Goal: Complete application form: Complete application form

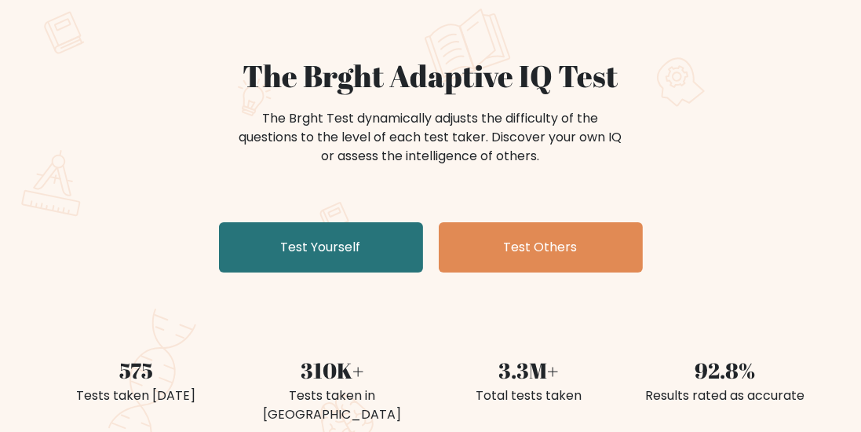
scroll to position [99, 0]
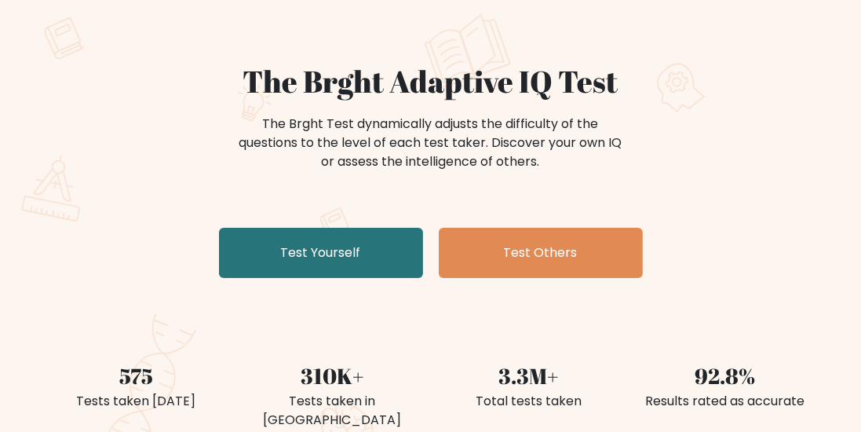
click at [368, 246] on link "Test Yourself" at bounding box center [321, 253] width 204 height 50
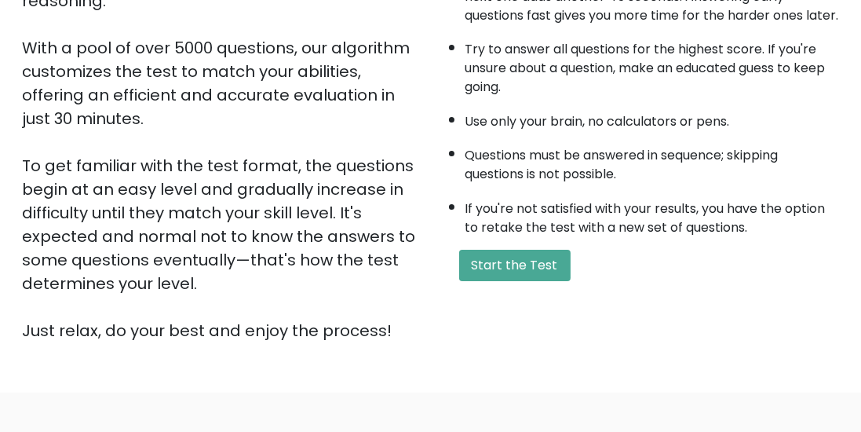
scroll to position [358, 0]
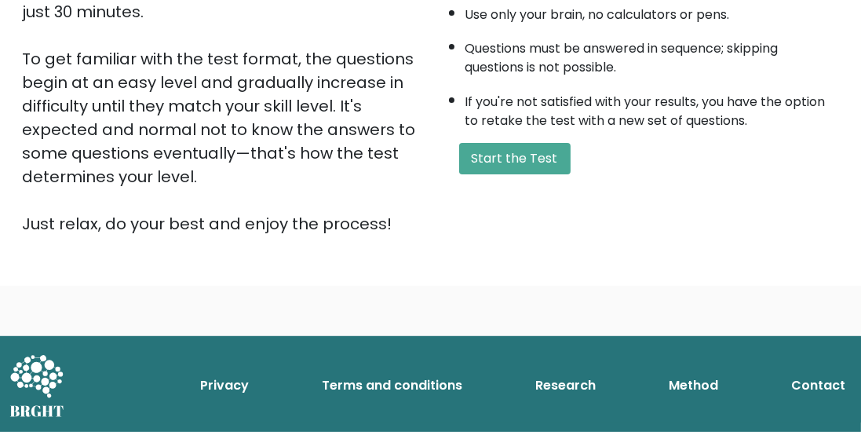
click at [543, 161] on button "Start the Test" at bounding box center [514, 158] width 111 height 31
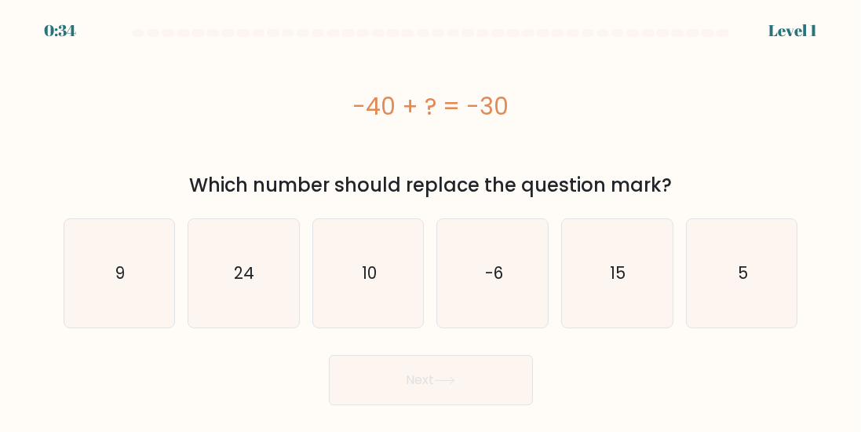
scroll to position [50, 0]
click at [377, 235] on icon "10" at bounding box center [368, 273] width 108 height 108
click at [431, 220] on input "c. 10" at bounding box center [431, 218] width 1 height 4
radio input "true"
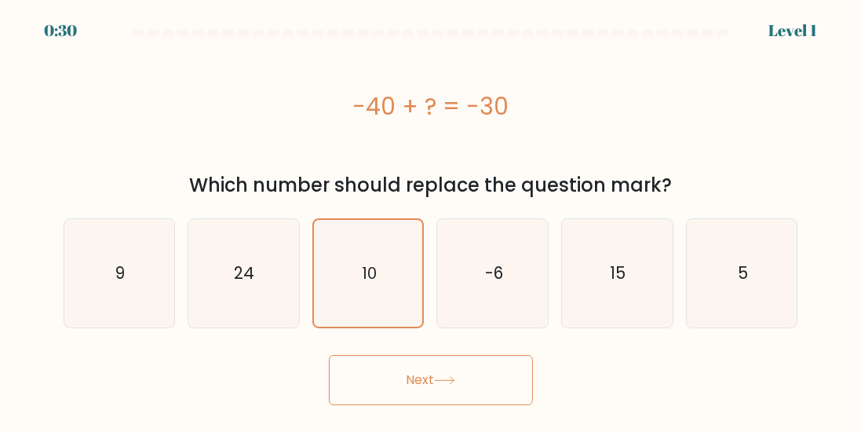
click at [413, 355] on button "Next" at bounding box center [431, 380] width 204 height 50
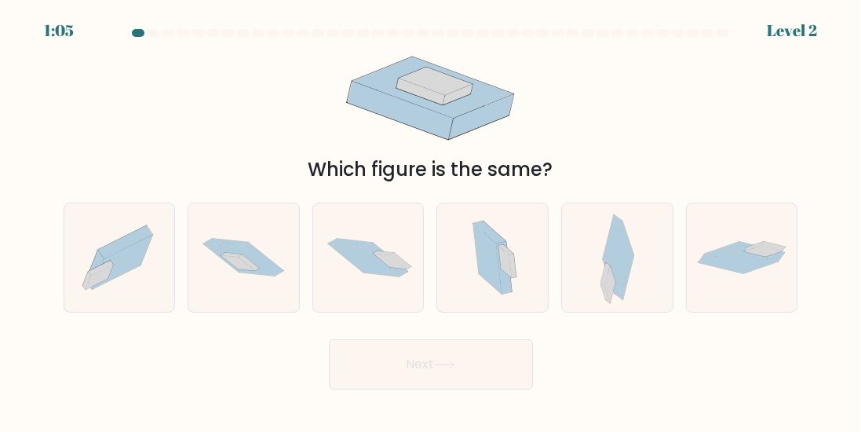
click at [271, 242] on icon at bounding box center [261, 259] width 44 height 34
click at [431, 220] on input "b." at bounding box center [431, 218] width 1 height 4
radio input "true"
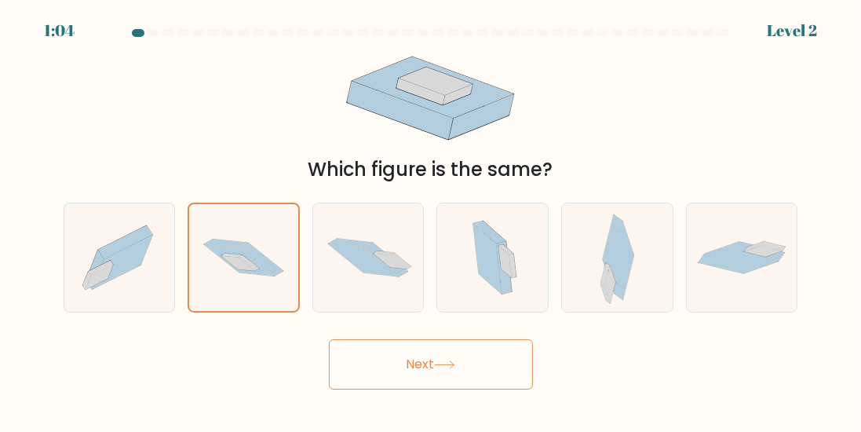
click at [421, 339] on button "Next" at bounding box center [431, 364] width 204 height 50
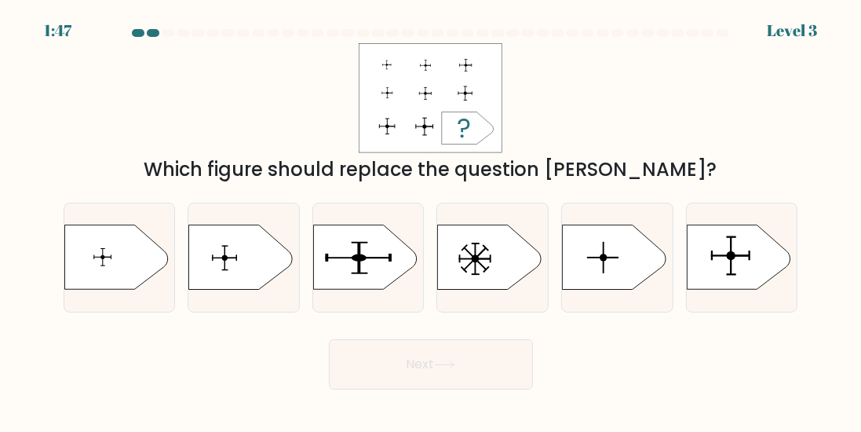
scroll to position [0, 0]
click at [239, 290] on icon at bounding box center [241, 257] width 104 height 64
click at [431, 220] on input "b." at bounding box center [431, 218] width 1 height 4
radio input "true"
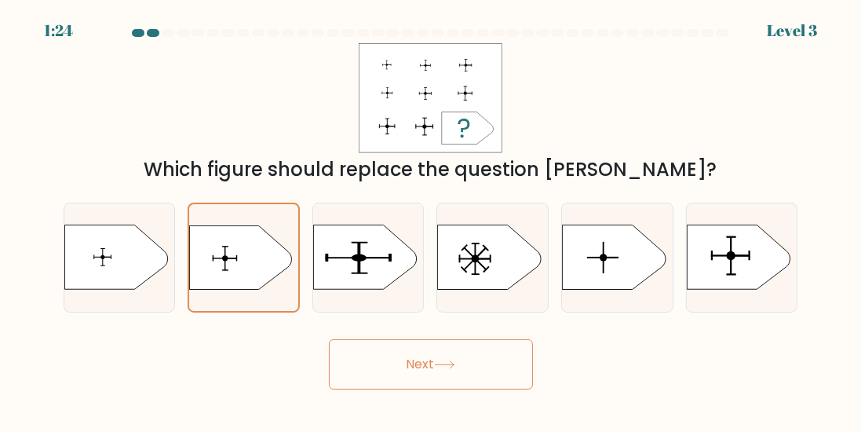
click at [410, 364] on button "Next" at bounding box center [431, 364] width 204 height 50
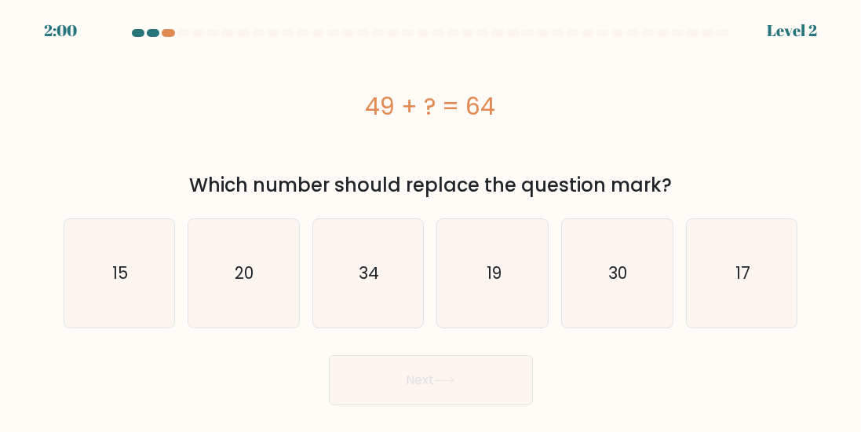
click at [141, 280] on icon "15" at bounding box center [119, 273] width 108 height 108
click at [431, 220] on input "a. 15" at bounding box center [431, 218] width 1 height 4
radio input "true"
click at [444, 382] on icon at bounding box center [444, 380] width 21 height 9
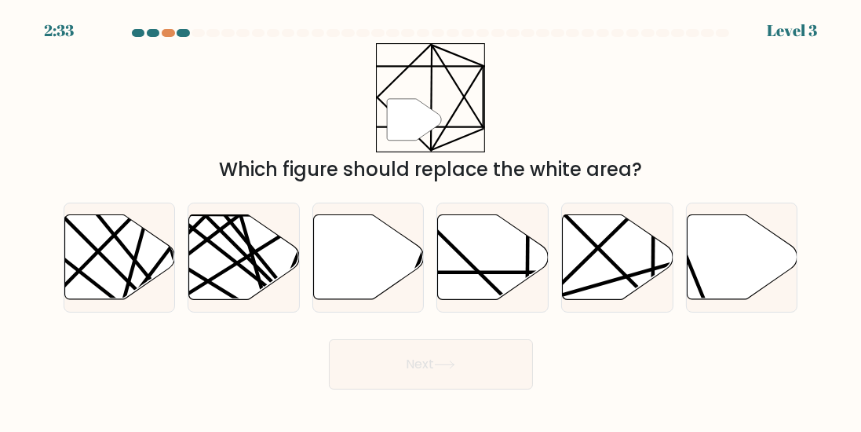
click at [474, 278] on icon at bounding box center [525, 211] width 217 height 215
click at [432, 220] on input "d." at bounding box center [431, 218] width 1 height 4
radio input "true"
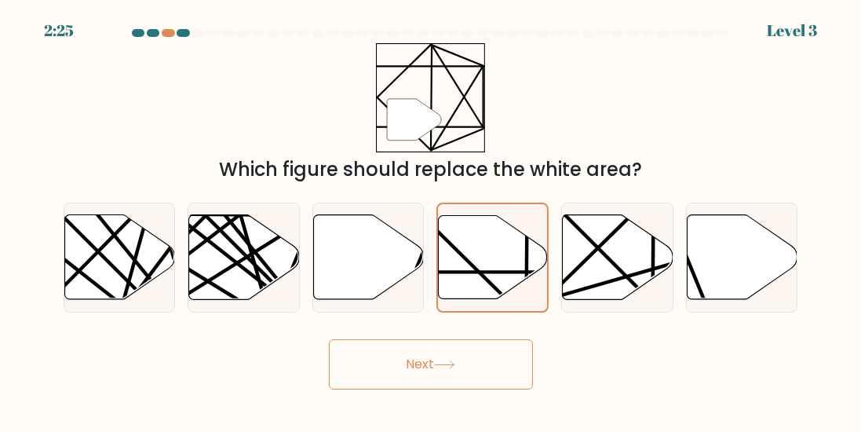
click at [476, 264] on icon at bounding box center [493, 256] width 109 height 83
click at [432, 220] on input "d." at bounding box center [431, 218] width 1 height 4
click at [448, 369] on icon at bounding box center [444, 364] width 21 height 9
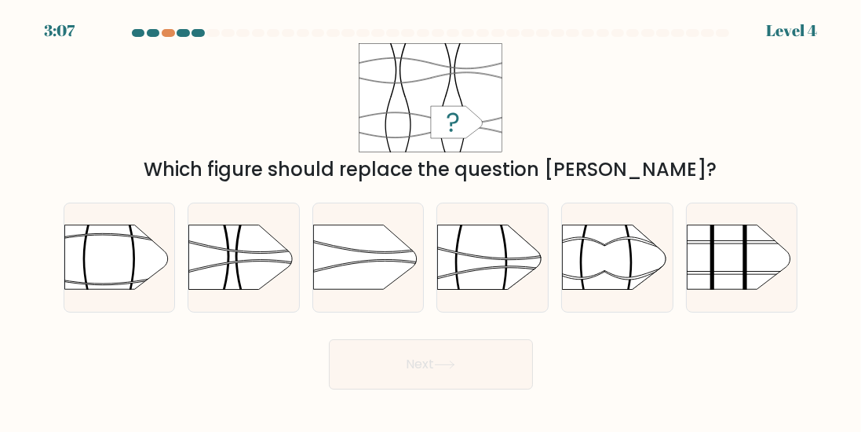
click at [435, 364] on button "Next" at bounding box center [431, 364] width 204 height 50
click at [485, 254] on rect at bounding box center [437, 208] width 287 height 219
click at [432, 220] on input "d." at bounding box center [431, 218] width 1 height 4
radio input "true"
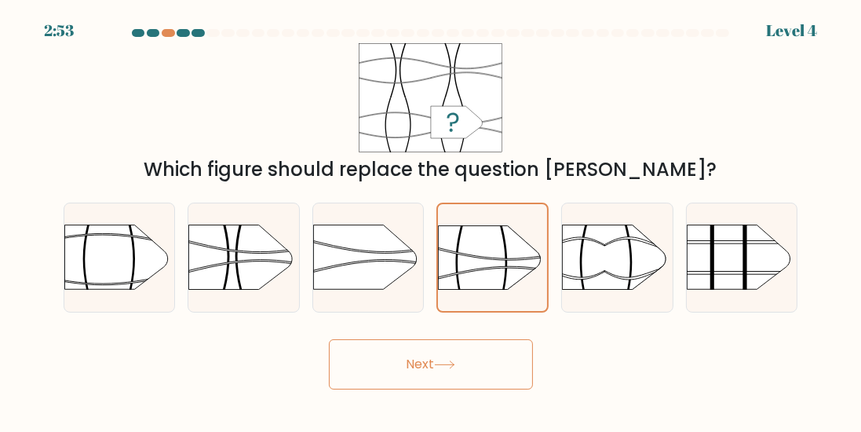
click at [494, 244] on rect at bounding box center [438, 209] width 283 height 216
click at [432, 220] on input "d." at bounding box center [431, 218] width 1 height 4
click at [481, 247] on icon at bounding box center [509, 253] width 141 height 13
click at [432, 220] on input "d." at bounding box center [431, 218] width 1 height 4
click at [472, 251] on rect at bounding box center [438, 209] width 283 height 216
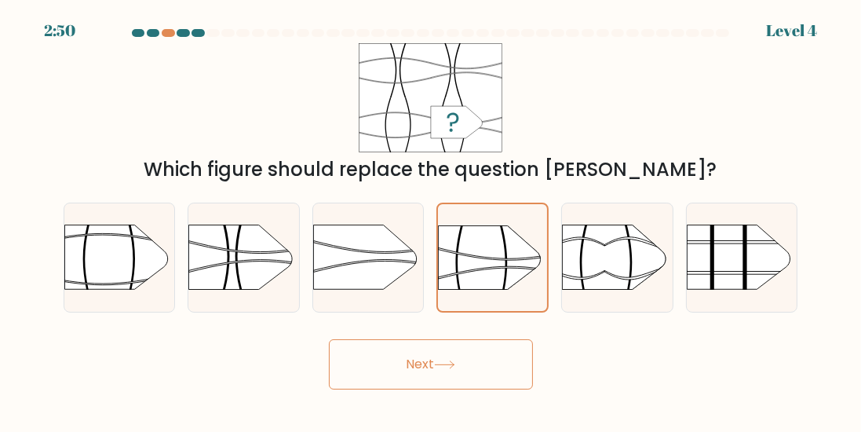
click at [432, 220] on input "d." at bounding box center [431, 218] width 1 height 4
click at [468, 249] on rect at bounding box center [438, 209] width 283 height 216
click at [432, 220] on input "d." at bounding box center [431, 218] width 1 height 4
click at [458, 345] on button "Next" at bounding box center [431, 364] width 204 height 50
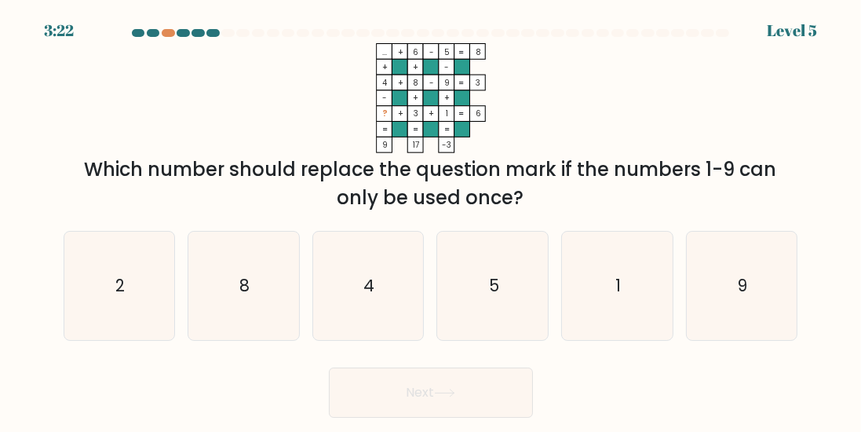
scroll to position [0, 0]
click at [108, 319] on icon "2" at bounding box center [119, 286] width 108 height 108
click at [431, 220] on input "a. 2" at bounding box center [431, 218] width 1 height 4
radio input "true"
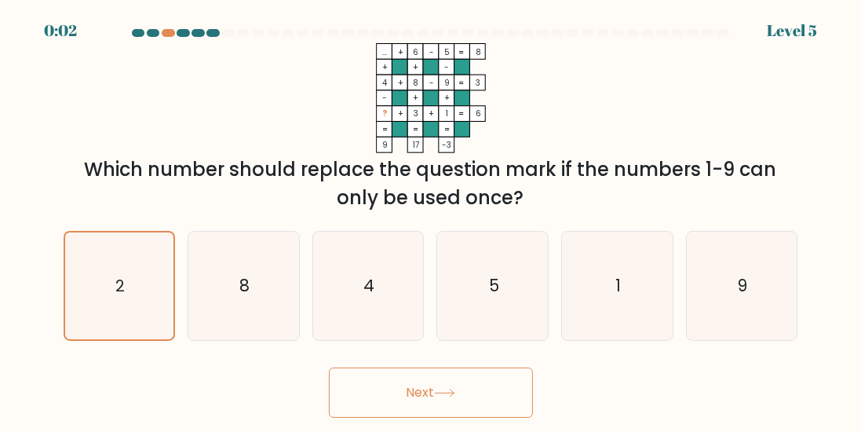
click at [434, 399] on button "Next" at bounding box center [431, 392] width 204 height 50
click at [438, 396] on button "Next" at bounding box center [431, 392] width 204 height 50
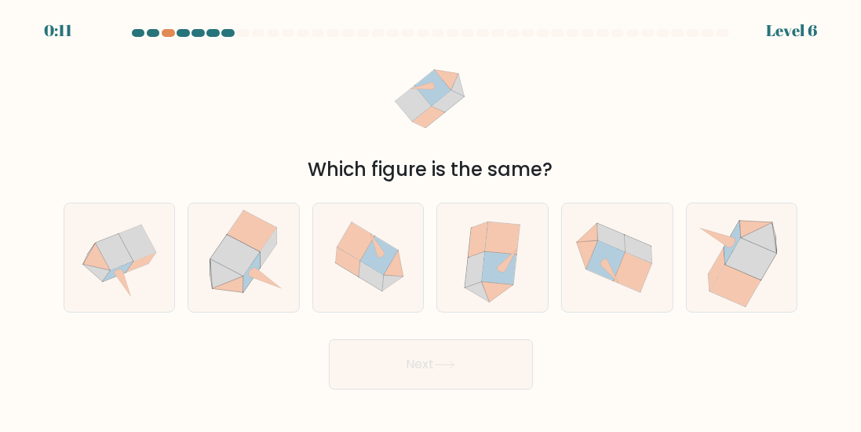
click at [257, 300] on icon at bounding box center [244, 257] width 106 height 108
click at [431, 220] on input "b." at bounding box center [431, 218] width 1 height 4
radio input "true"
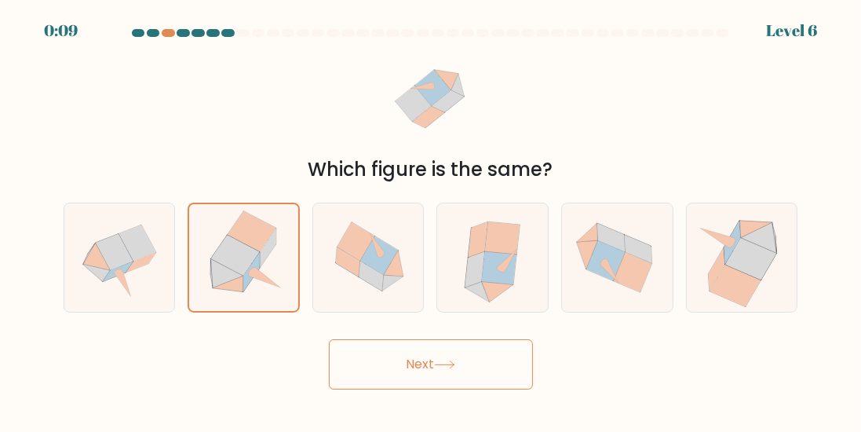
click at [454, 386] on button "Next" at bounding box center [431, 364] width 204 height 50
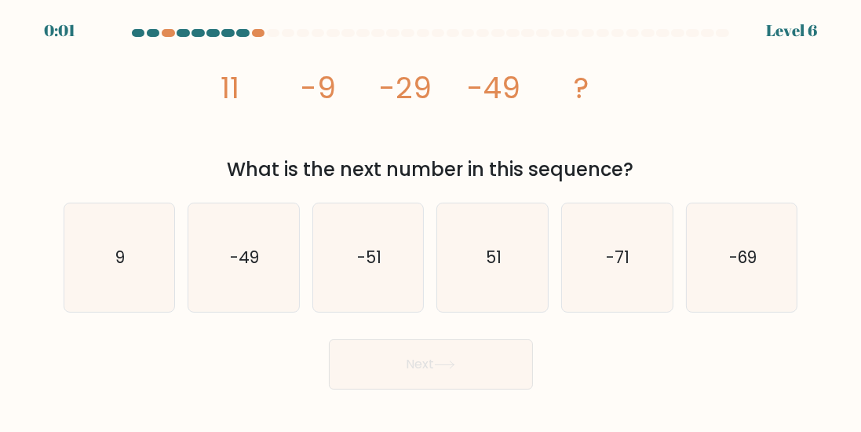
click at [743, 290] on icon "-69" at bounding box center [741, 257] width 108 height 108
click at [432, 220] on input "f. -69" at bounding box center [431, 218] width 1 height 4
radio input "true"
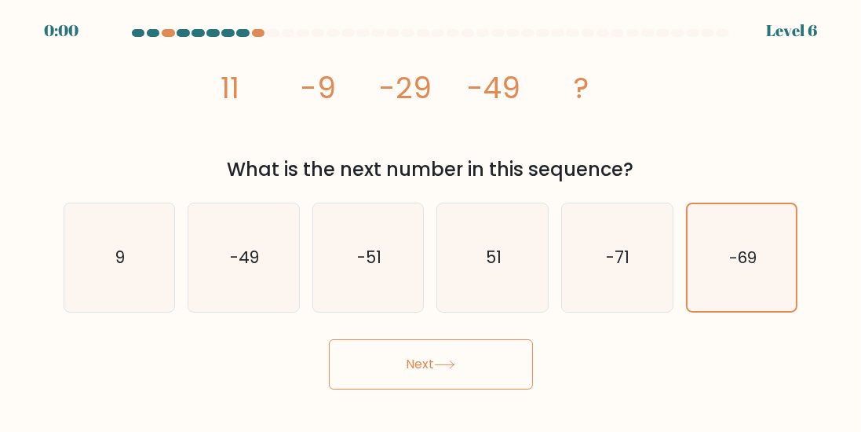
click at [488, 385] on button "Next" at bounding box center [431, 364] width 204 height 50
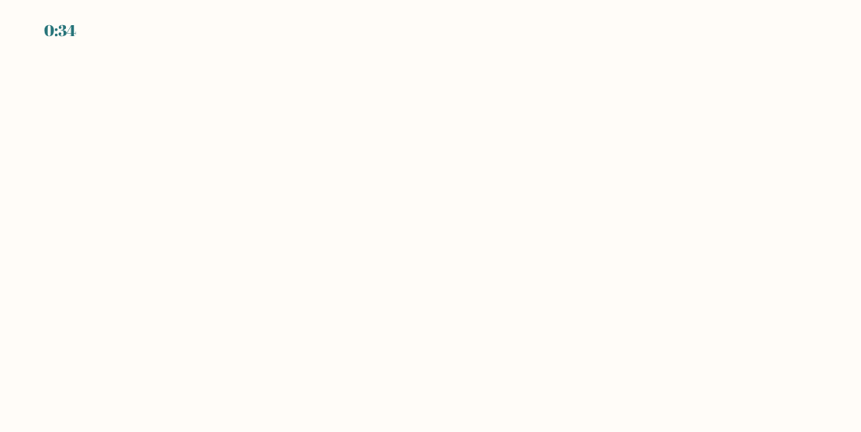
click at [532, 306] on body "0:34" at bounding box center [430, 216] width 861 height 432
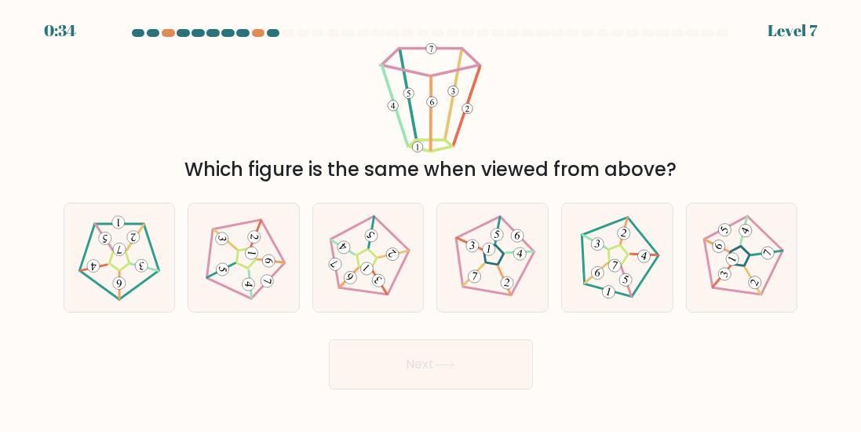
click at [470, 360] on button "Next" at bounding box center [431, 364] width 204 height 50
click at [506, 312] on div at bounding box center [492, 257] width 112 height 110
click at [432, 220] on input "d." at bounding box center [431, 218] width 1 height 4
radio input "true"
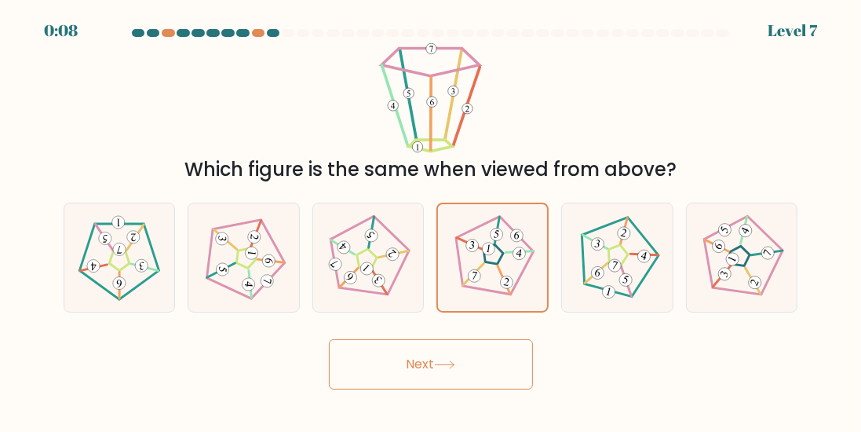
click at [395, 383] on button "Next" at bounding box center [431, 364] width 204 height 50
click at [405, 369] on button "Next" at bounding box center [431, 364] width 204 height 50
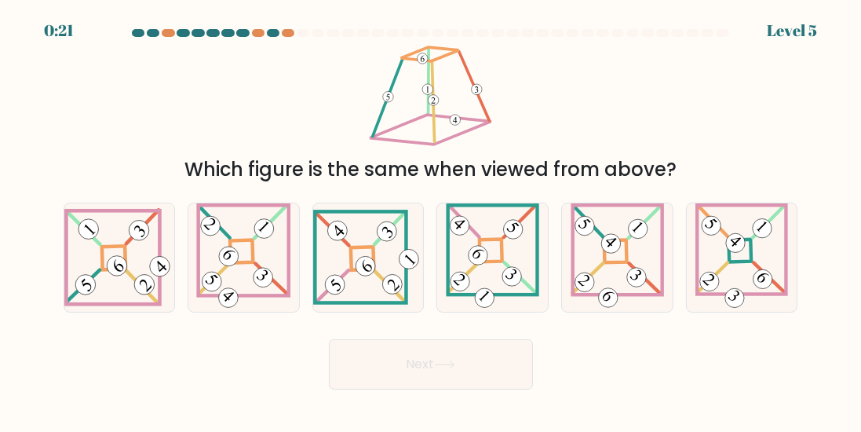
click at [122, 295] on icon at bounding box center [119, 257] width 111 height 98
click at [431, 220] on input "a." at bounding box center [431, 218] width 1 height 4
radio input "true"
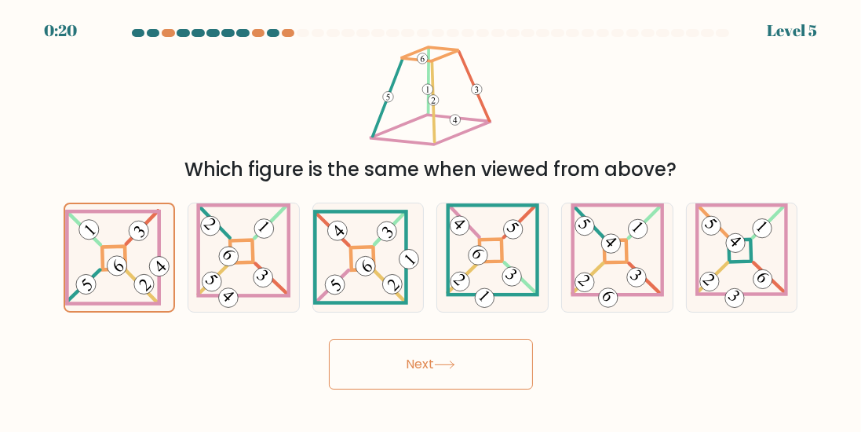
click at [406, 381] on button "Next" at bounding box center [431, 364] width 204 height 50
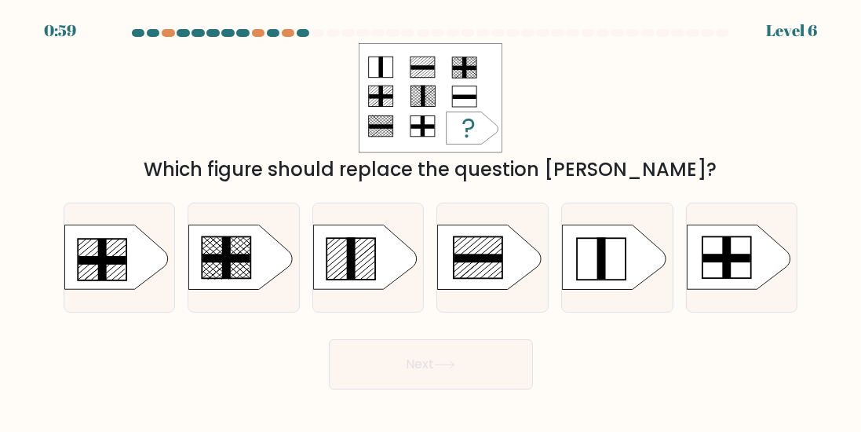
click at [281, 31] on at bounding box center [431, 33] width 600 height 8
click at [374, 279] on icon at bounding box center [365, 257] width 104 height 64
click at [431, 220] on input "c." at bounding box center [431, 218] width 1 height 4
radio input "true"
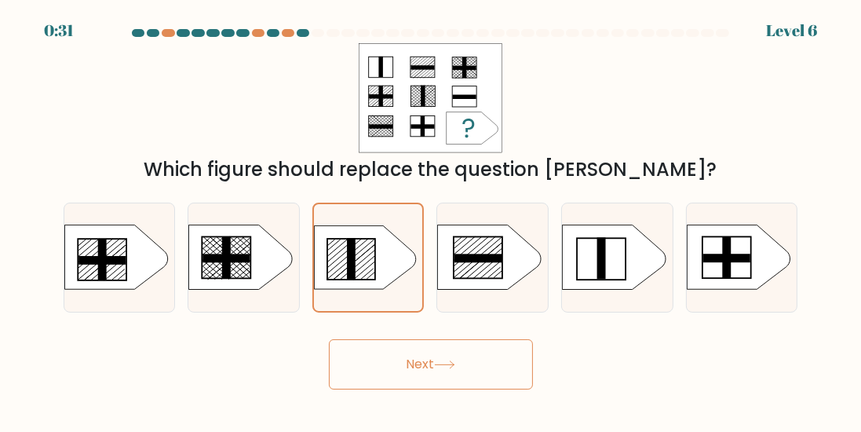
click at [425, 388] on button "Next" at bounding box center [431, 364] width 204 height 50
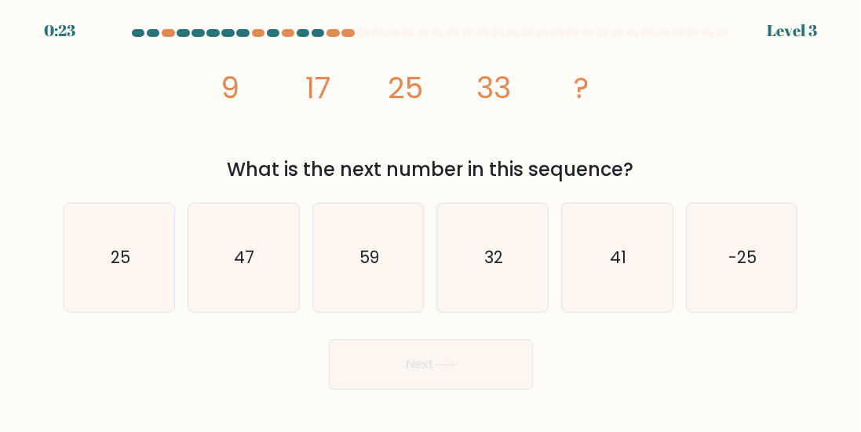
click at [611, 267] on text "41" at bounding box center [618, 257] width 16 height 23
click at [432, 220] on input "e. 41" at bounding box center [431, 218] width 1 height 4
radio input "true"
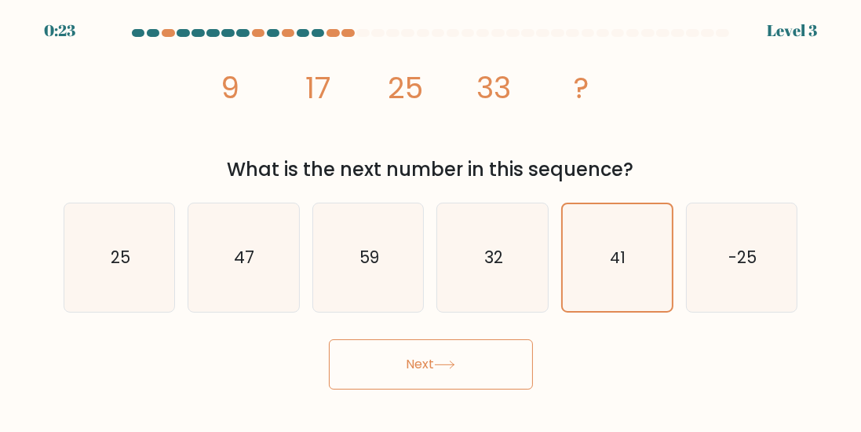
click at [491, 374] on button "Next" at bounding box center [431, 364] width 204 height 50
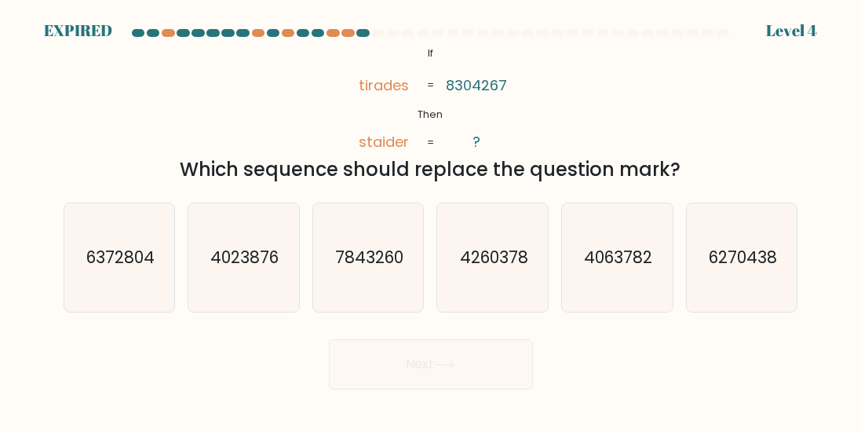
click at [525, 268] on text "4260378" at bounding box center [494, 257] width 68 height 23
click at [432, 220] on input "d. 4260378" at bounding box center [431, 218] width 1 height 4
radio input "true"
click at [488, 365] on div "Next" at bounding box center [430, 360] width 753 height 58
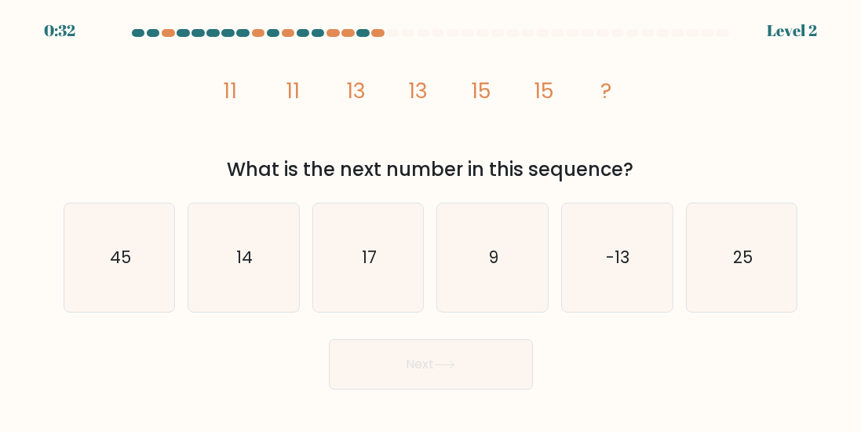
click at [390, 276] on icon "17" at bounding box center [368, 257] width 108 height 108
click at [431, 220] on input "c. 17" at bounding box center [431, 218] width 1 height 4
radio input "true"
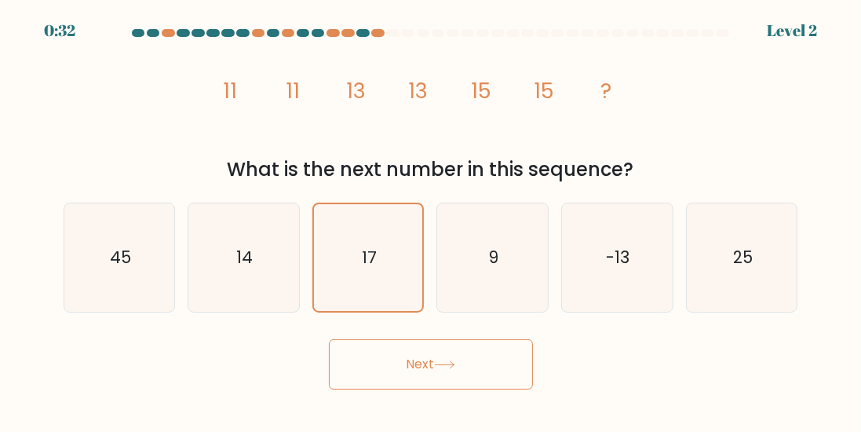
click at [482, 366] on button "Next" at bounding box center [431, 364] width 204 height 50
click at [449, 381] on button "Next" at bounding box center [431, 364] width 204 height 50
click at [449, 385] on button "Next" at bounding box center [431, 364] width 204 height 50
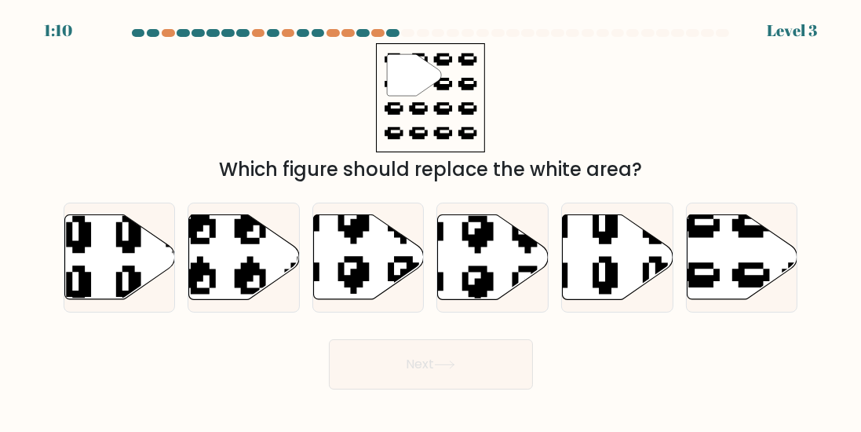
scroll to position [4, 0]
click at [738, 270] on icon at bounding box center [742, 256] width 111 height 85
click at [432, 220] on input "f." at bounding box center [431, 218] width 1 height 4
radio input "true"
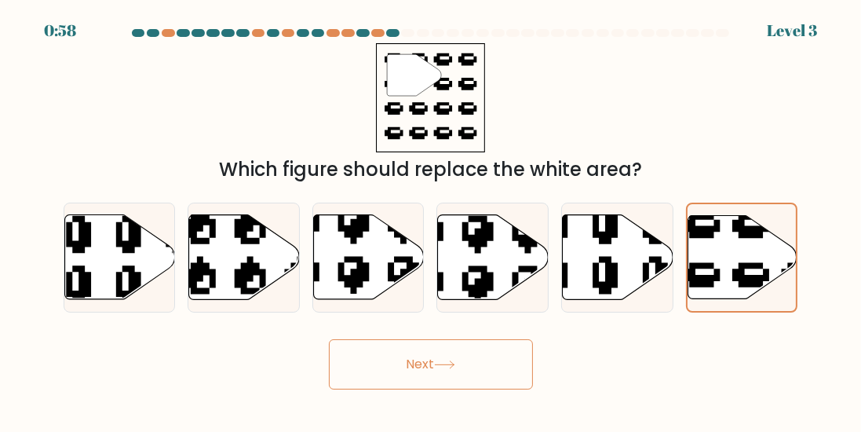
click at [469, 387] on button "Next" at bounding box center [431, 364] width 204 height 50
click at [470, 378] on button "Next" at bounding box center [431, 364] width 204 height 50
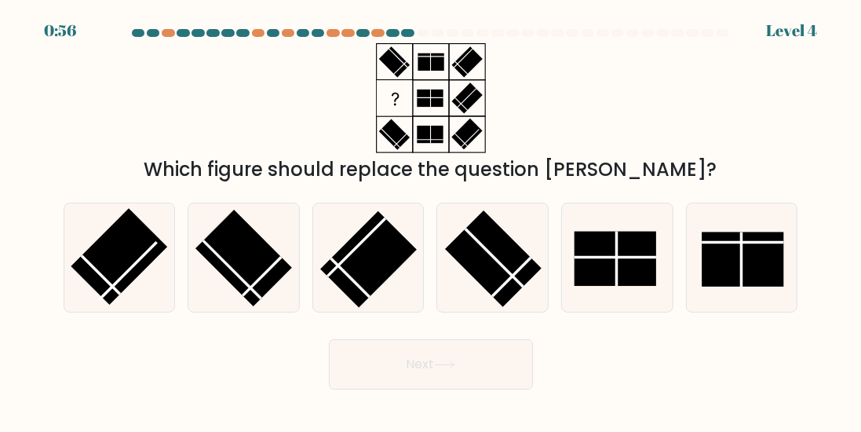
scroll to position [0, 0]
click at [508, 278] on rect at bounding box center [493, 258] width 97 height 97
click at [432, 220] on input "d." at bounding box center [431, 218] width 1 height 4
radio input "true"
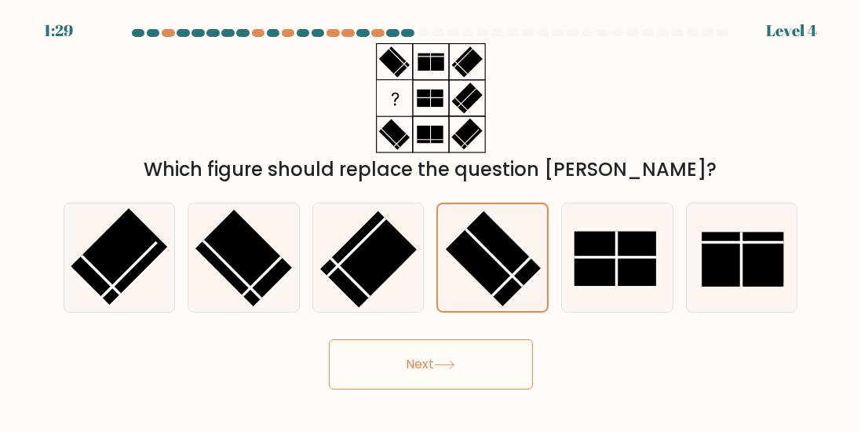
click at [463, 377] on button "Next" at bounding box center [431, 364] width 204 height 50
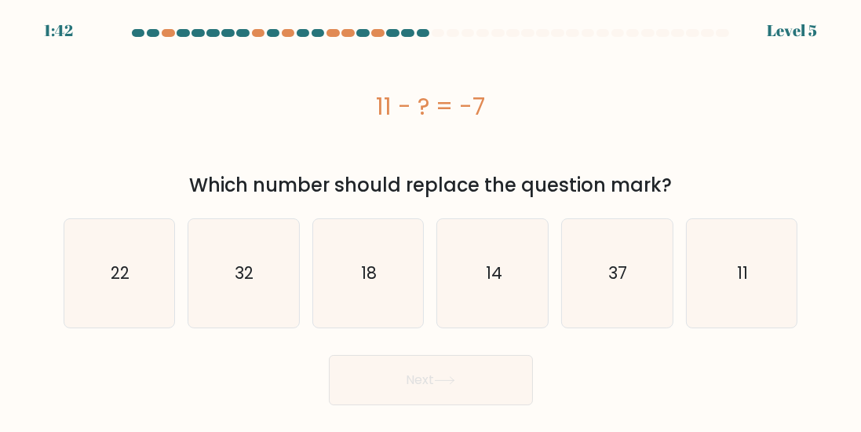
click at [403, 272] on icon "18" at bounding box center [368, 273] width 108 height 108
click at [431, 220] on input "c. 18" at bounding box center [431, 218] width 1 height 4
radio input "true"
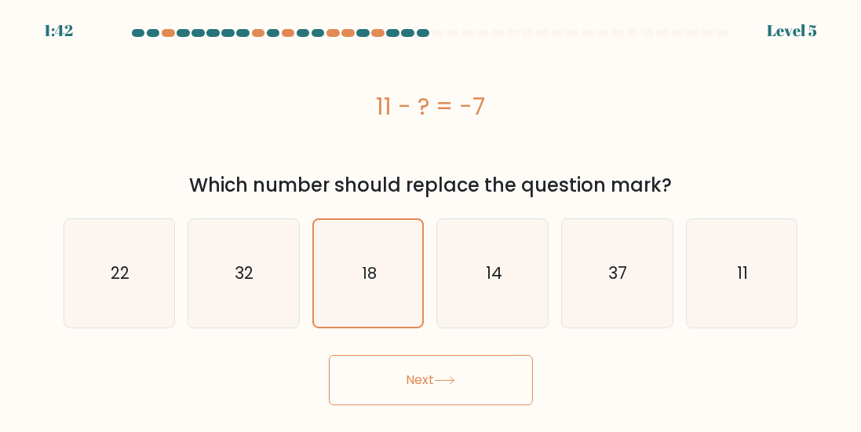
click at [441, 367] on button "Next" at bounding box center [431, 380] width 204 height 50
click at [431, 380] on button "Next" at bounding box center [431, 380] width 204 height 50
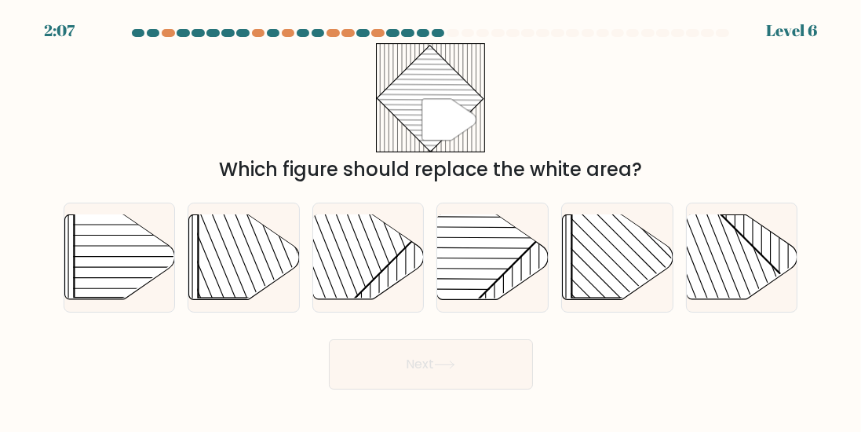
click at [512, 278] on rect at bounding box center [454, 213] width 217 height 217
click at [432, 220] on input "d." at bounding box center [431, 218] width 1 height 4
radio input "true"
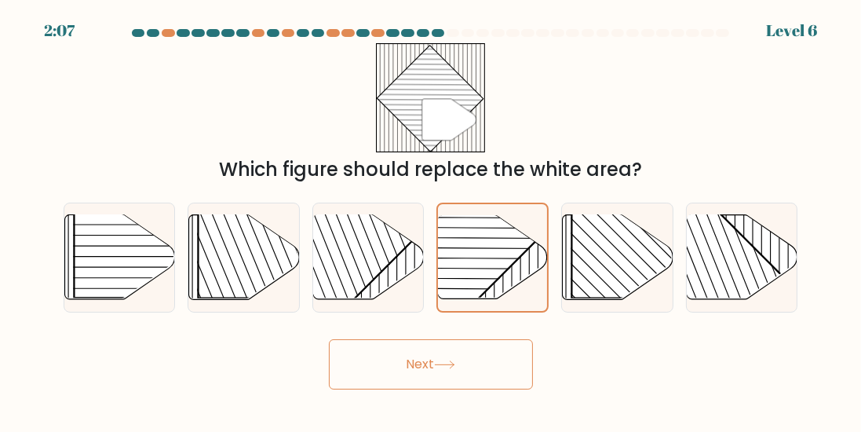
click at [472, 379] on button "Next" at bounding box center [431, 364] width 204 height 50
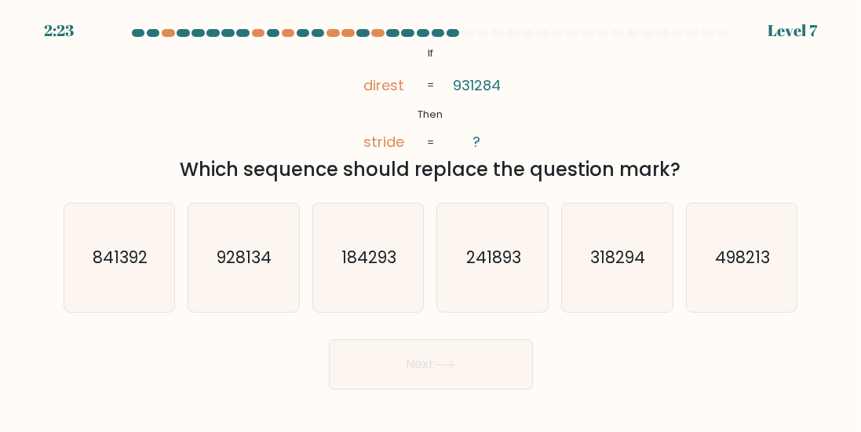
click at [529, 273] on icon "241893" at bounding box center [493, 257] width 108 height 108
click at [432, 220] on input "d. 241893" at bounding box center [431, 218] width 1 height 4
radio input "true"
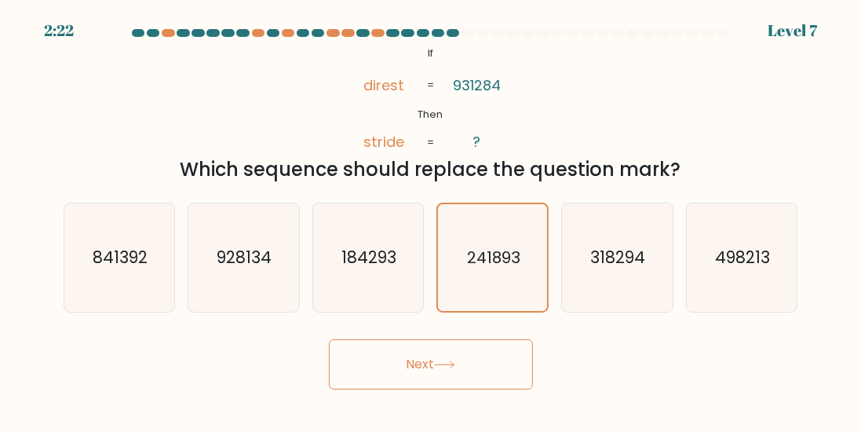
click at [447, 369] on icon at bounding box center [444, 364] width 21 height 9
click at [432, 381] on button "Next" at bounding box center [431, 364] width 204 height 50
click at [454, 370] on button "Next" at bounding box center [431, 364] width 204 height 50
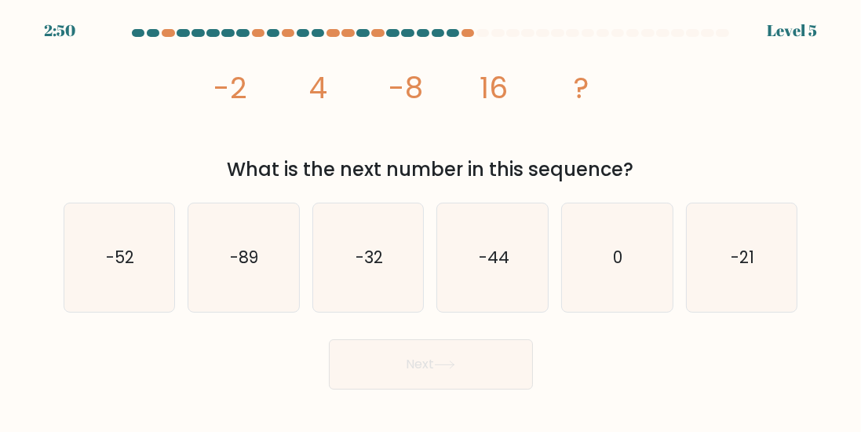
click at [371, 302] on icon "-32" at bounding box center [368, 257] width 108 height 108
click at [431, 220] on input "c. -32" at bounding box center [431, 218] width 1 height 4
radio input "true"
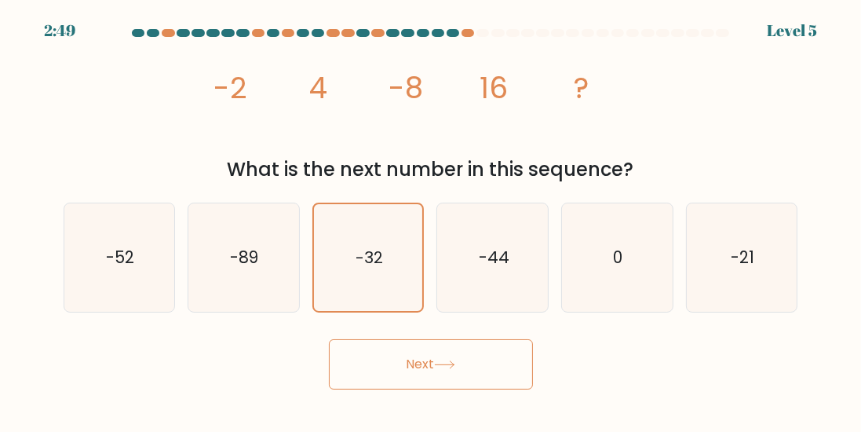
click at [404, 377] on button "Next" at bounding box center [431, 364] width 204 height 50
click at [428, 385] on button "Next" at bounding box center [431, 364] width 204 height 50
click at [426, 374] on button "Next" at bounding box center [431, 364] width 204 height 50
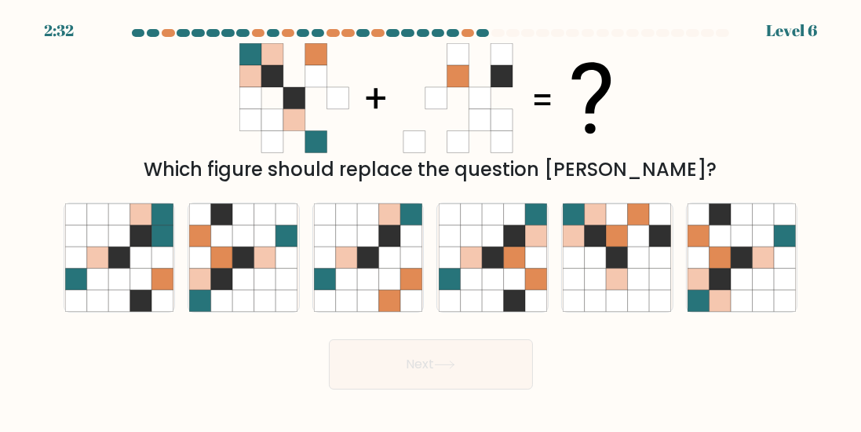
click at [473, 303] on icon at bounding box center [471, 300] width 21 height 21
click at [432, 220] on input "d." at bounding box center [431, 218] width 1 height 4
radio input "true"
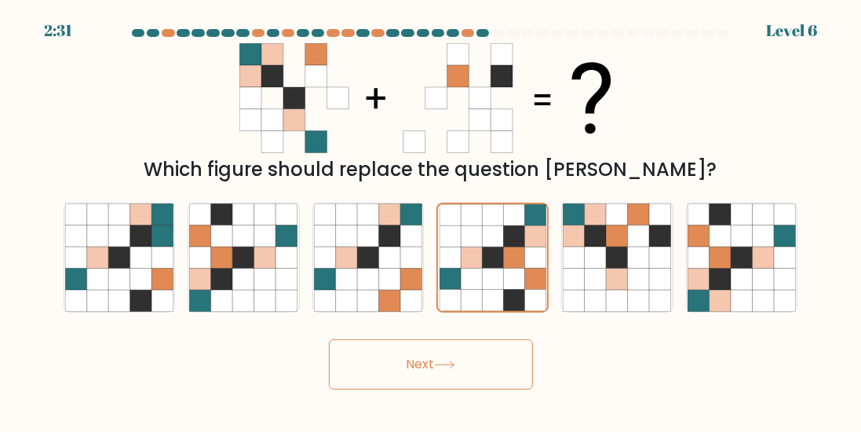
click at [454, 369] on icon at bounding box center [444, 364] width 21 height 9
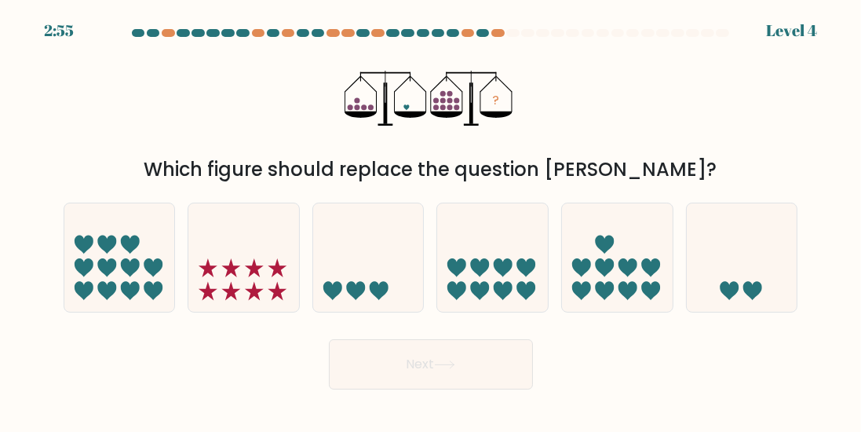
click at [760, 251] on icon at bounding box center [742, 258] width 111 height 92
click at [432, 220] on input "f." at bounding box center [431, 218] width 1 height 4
radio input "true"
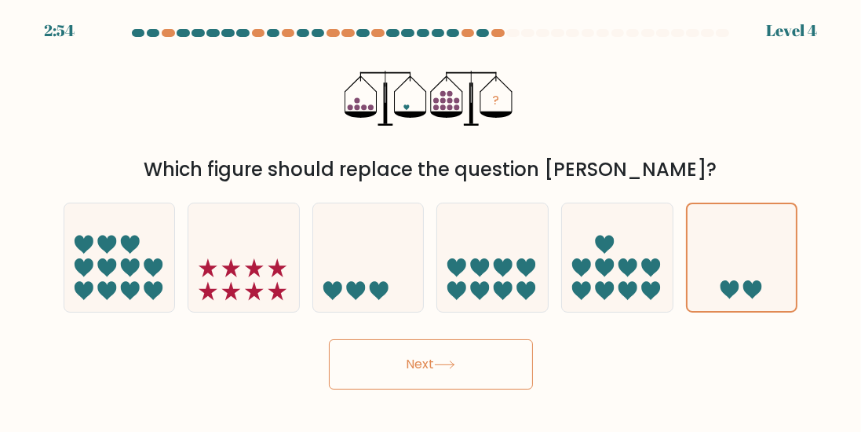
click at [492, 386] on button "Next" at bounding box center [431, 364] width 204 height 50
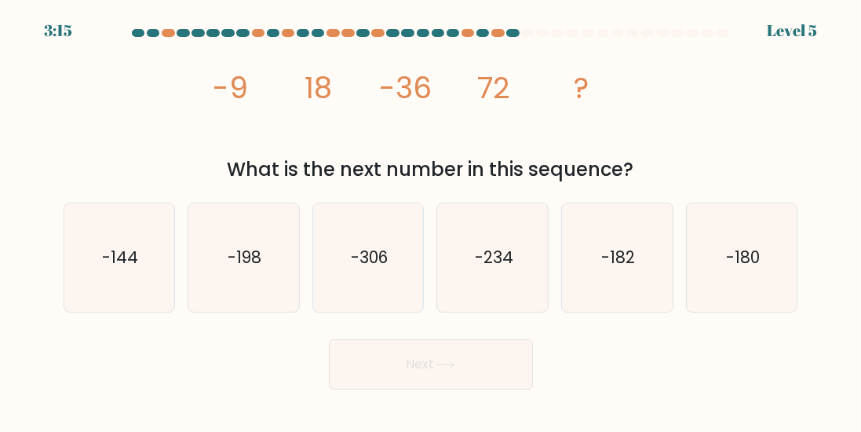
click at [143, 277] on icon "-144" at bounding box center [119, 257] width 108 height 108
click at [431, 220] on input "a. -144" at bounding box center [431, 218] width 1 height 4
radio input "true"
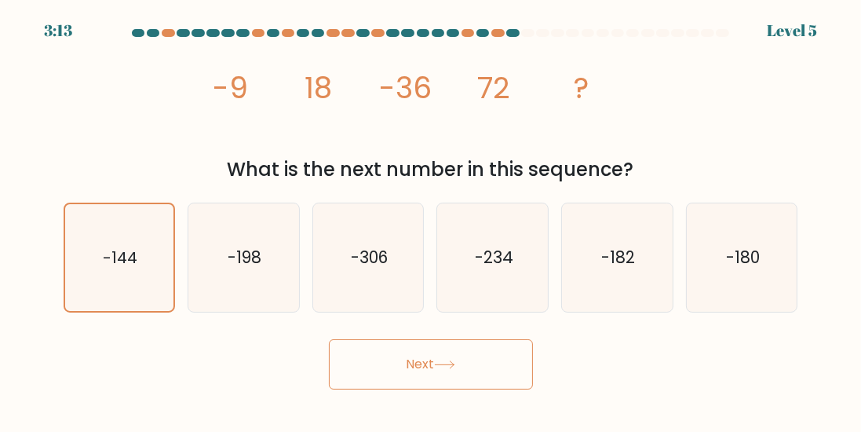
click at [448, 369] on icon at bounding box center [444, 364] width 21 height 9
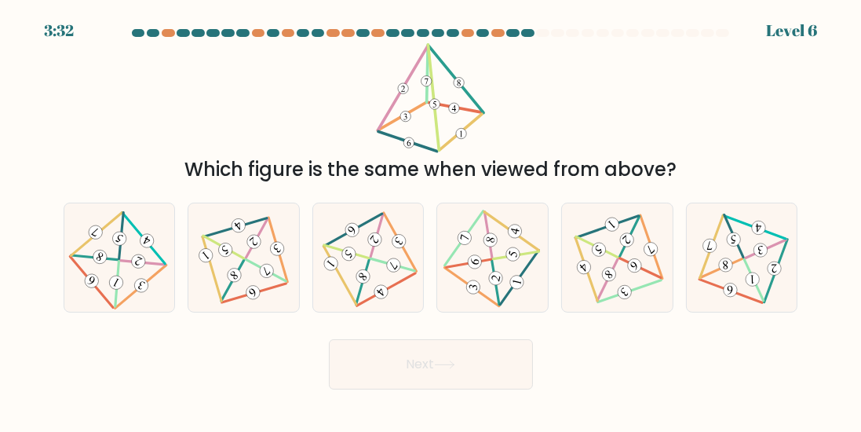
click at [516, 290] on 227 at bounding box center [517, 282] width 16 height 16
click at [432, 220] on input "d." at bounding box center [431, 218] width 1 height 4
radio input "true"
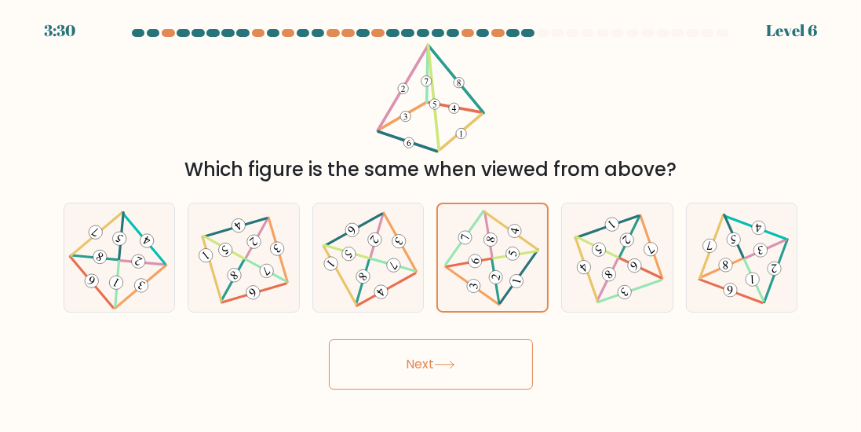
click at [481, 355] on button "Next" at bounding box center [431, 364] width 204 height 50
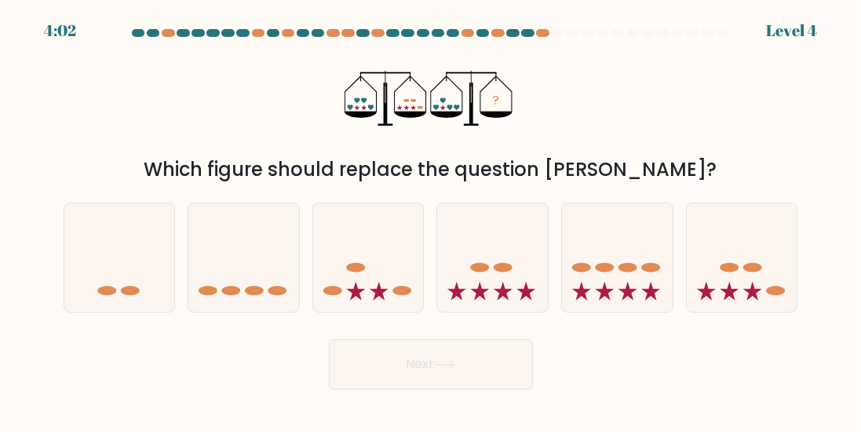
click at [615, 304] on icon at bounding box center [617, 258] width 111 height 92
click at [432, 220] on input "e." at bounding box center [431, 218] width 1 height 4
radio input "true"
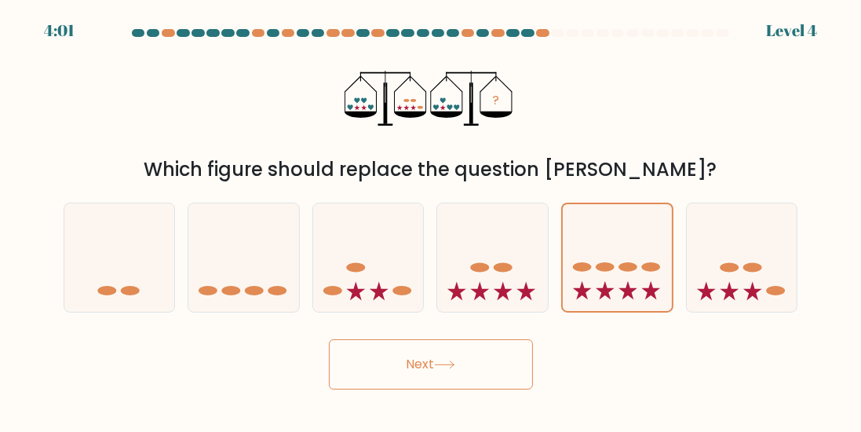
click at [490, 381] on button "Next" at bounding box center [431, 364] width 204 height 50
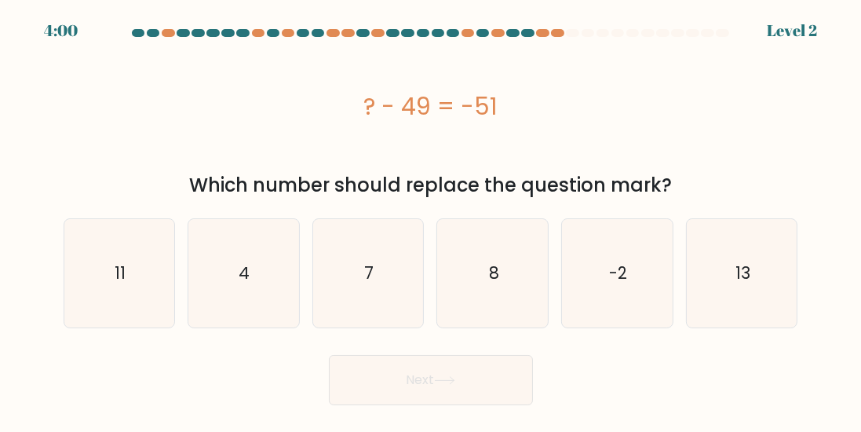
click at [487, 377] on button "Next" at bounding box center [431, 380] width 204 height 50
click at [591, 289] on icon "-2" at bounding box center [617, 273] width 108 height 108
click at [432, 220] on input "e. -2" at bounding box center [431, 218] width 1 height 4
radio input "true"
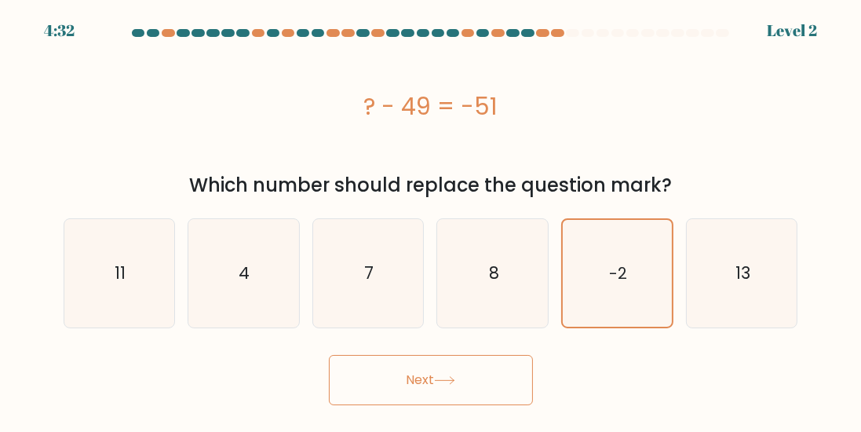
click at [466, 392] on button "Next" at bounding box center [431, 380] width 204 height 50
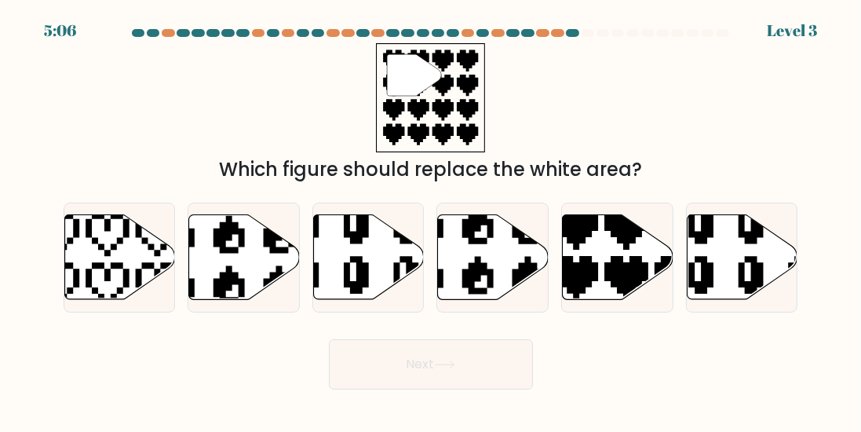
click at [600, 286] on icon at bounding box center [618, 256] width 111 height 85
click at [432, 220] on input "e." at bounding box center [431, 218] width 1 height 4
radio input "true"
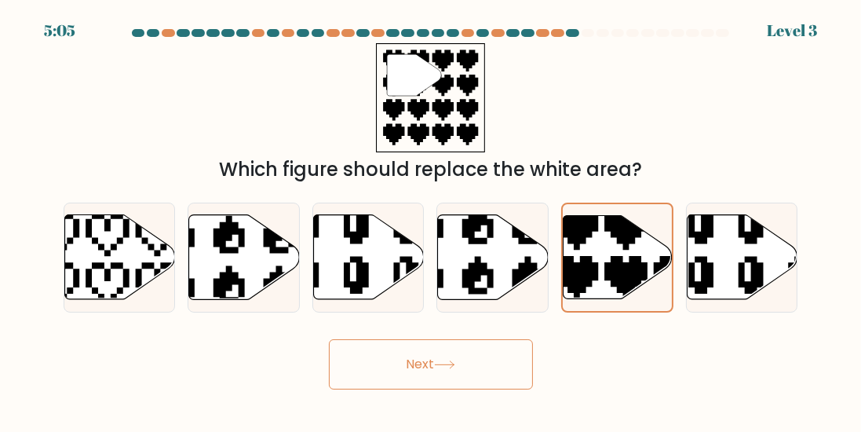
click at [484, 371] on button "Next" at bounding box center [431, 364] width 204 height 50
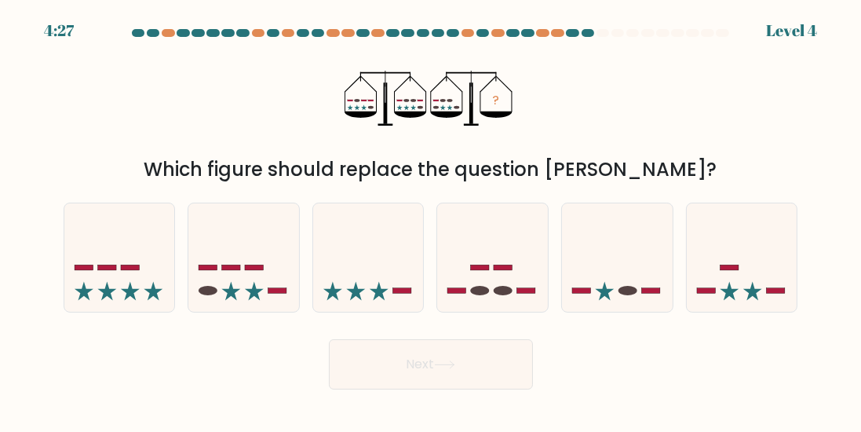
click at [494, 283] on icon at bounding box center [492, 258] width 111 height 92
click at [432, 220] on input "d." at bounding box center [431, 218] width 1 height 4
radio input "true"
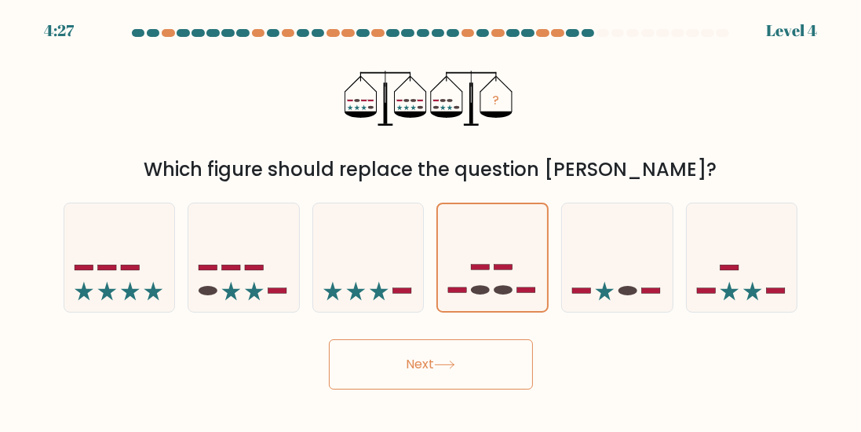
click at [469, 374] on button "Next" at bounding box center [431, 364] width 204 height 50
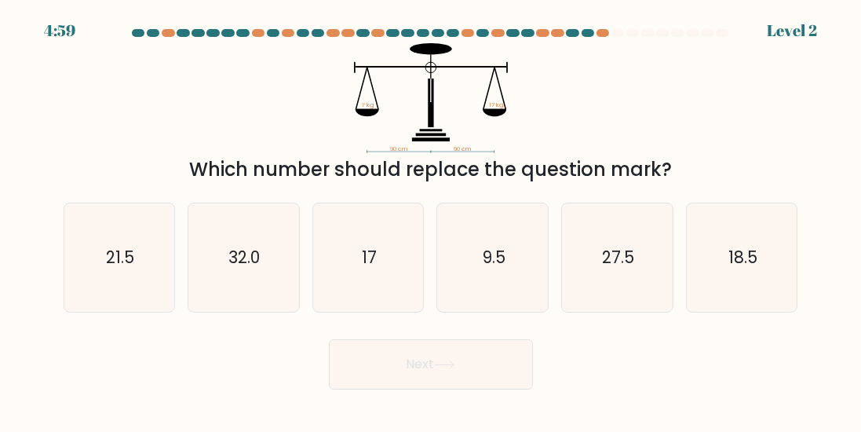
click at [355, 308] on icon "17" at bounding box center [368, 257] width 108 height 108
click at [431, 220] on input "c. 17" at bounding box center [431, 218] width 1 height 4
radio input "true"
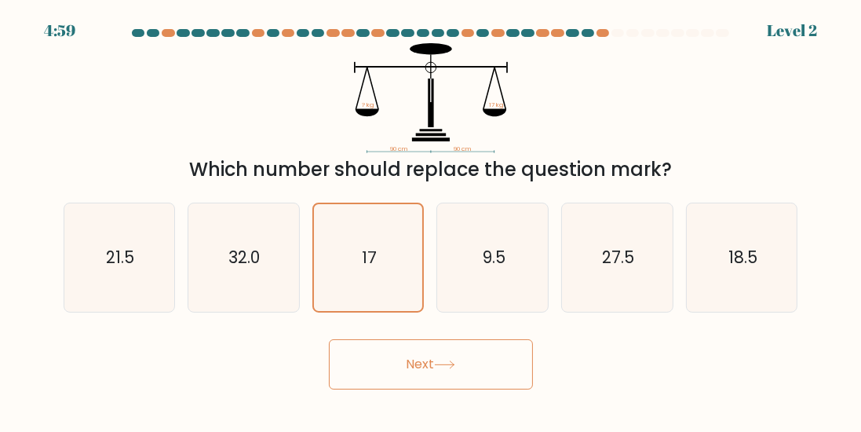
click at [443, 359] on button "Next" at bounding box center [431, 364] width 204 height 50
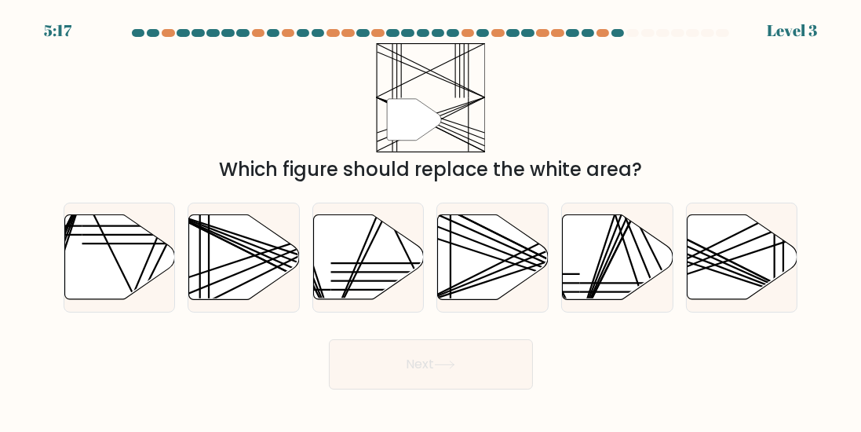
click at [248, 299] on icon at bounding box center [244, 256] width 111 height 85
click at [431, 220] on input "b." at bounding box center [431, 218] width 1 height 4
radio input "true"
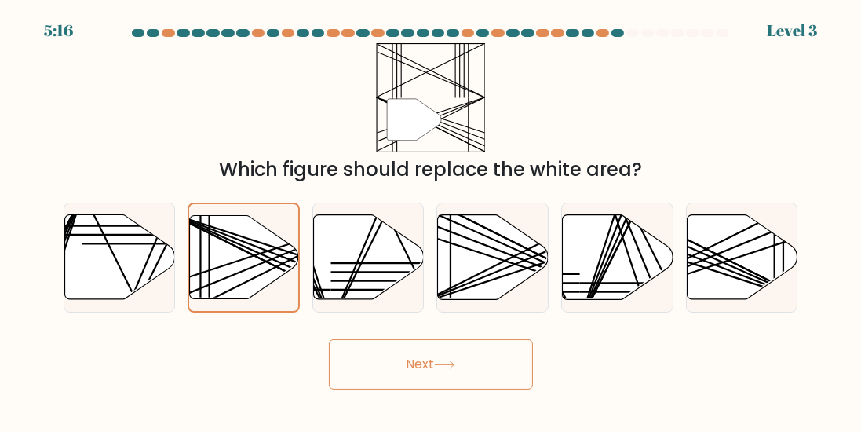
click at [392, 355] on button "Next" at bounding box center [431, 364] width 204 height 50
click at [453, 388] on button "Next" at bounding box center [431, 364] width 204 height 50
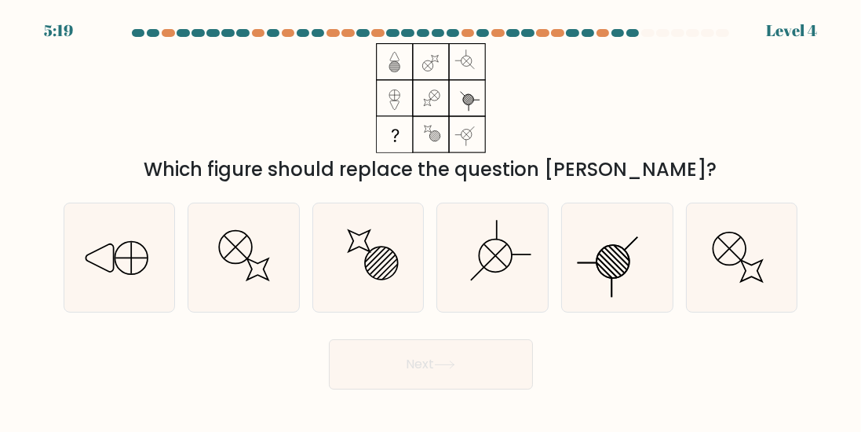
click at [757, 307] on icon at bounding box center [741, 257] width 108 height 108
click at [432, 220] on input "f." at bounding box center [431, 218] width 1 height 4
radio input "true"
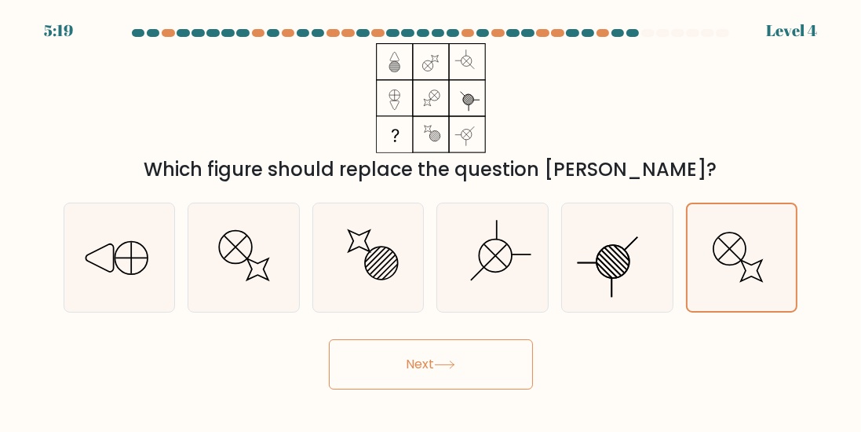
click at [494, 389] on button "Next" at bounding box center [431, 364] width 204 height 50
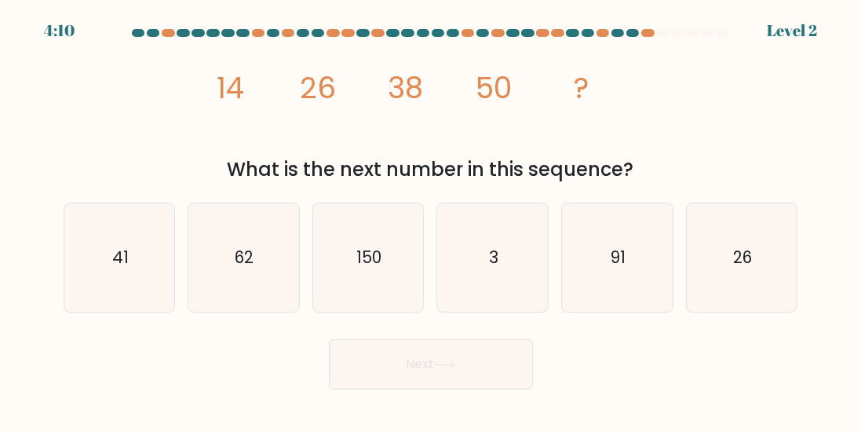
click at [248, 264] on text "62" at bounding box center [244, 257] width 19 height 23
click at [431, 220] on input "b. 62" at bounding box center [431, 218] width 1 height 4
radio input "true"
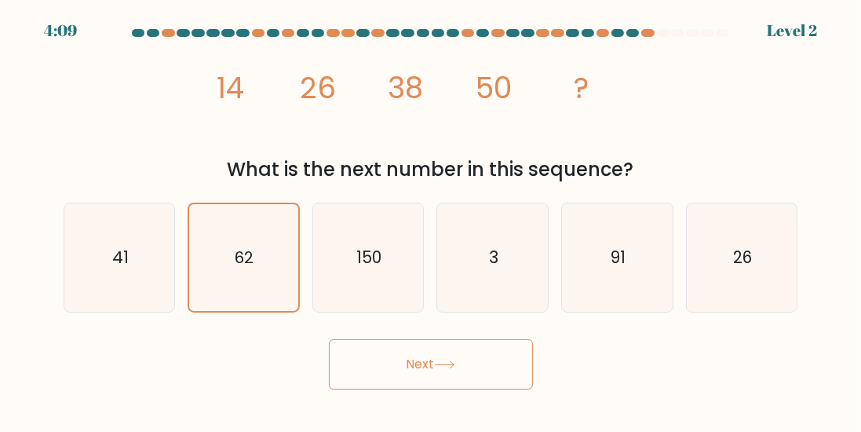
click at [407, 372] on button "Next" at bounding box center [431, 364] width 204 height 50
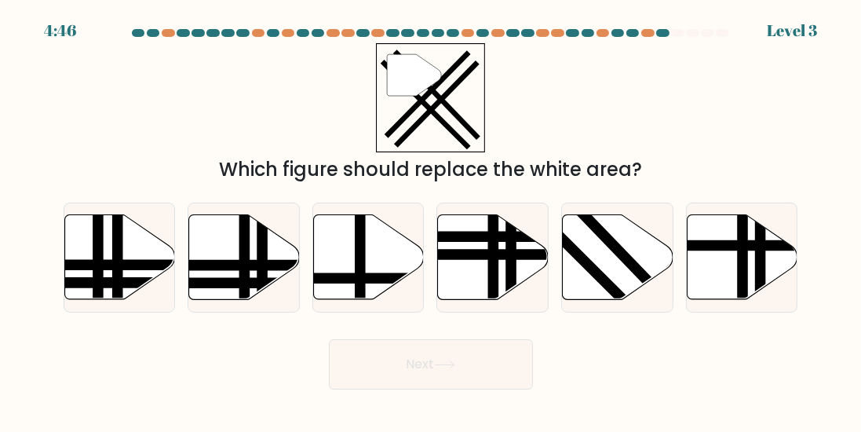
click at [642, 290] on line at bounding box center [663, 297] width 170 height 177
click at [432, 220] on input "e." at bounding box center [431, 218] width 1 height 4
radio input "true"
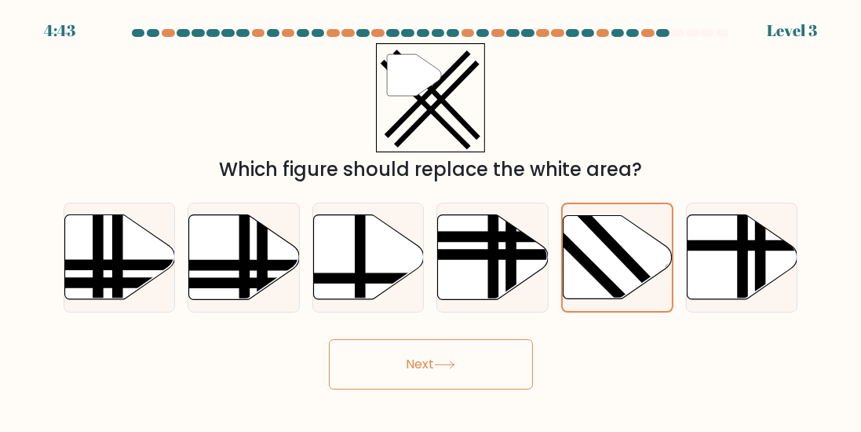
click at [414, 366] on button "Next" at bounding box center [431, 364] width 204 height 50
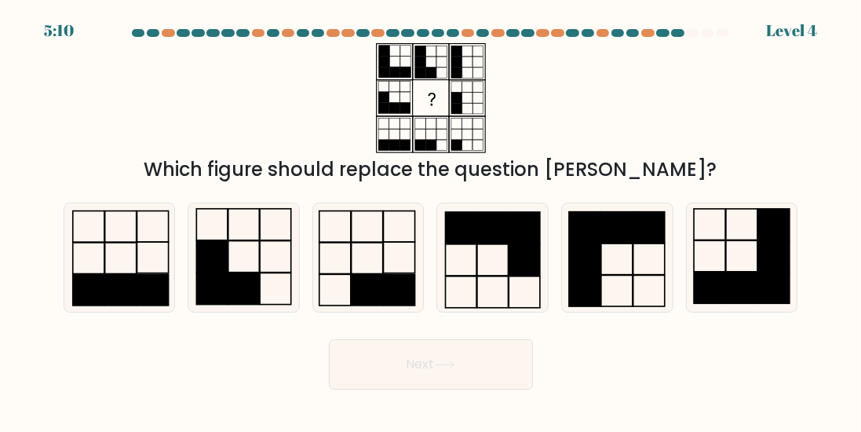
click at [383, 298] on rect at bounding box center [367, 289] width 31 height 31
click at [431, 220] on input "c." at bounding box center [431, 218] width 1 height 4
radio input "true"
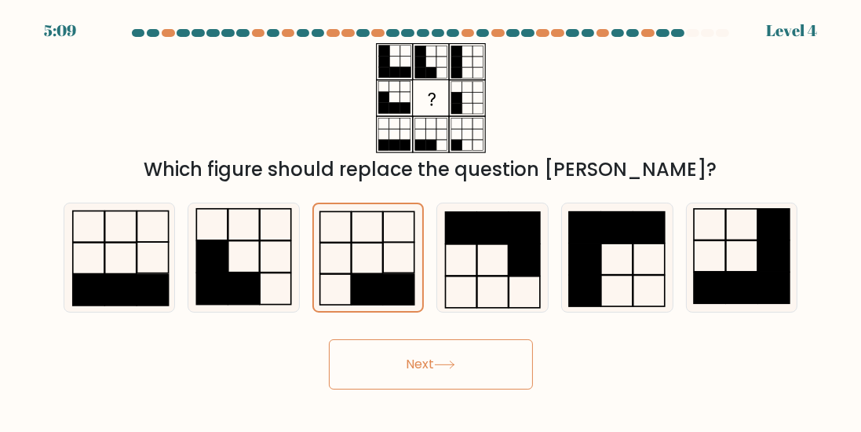
click at [432, 368] on button "Next" at bounding box center [431, 364] width 204 height 50
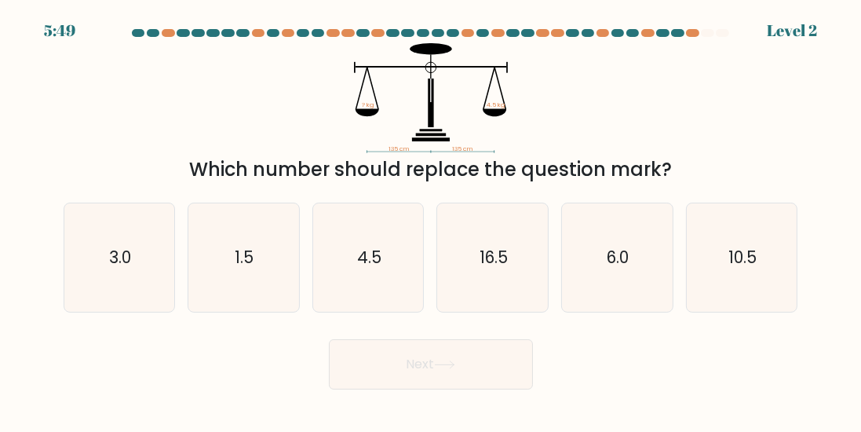
click at [386, 289] on icon "4.5" at bounding box center [368, 257] width 108 height 108
click at [431, 220] on input "c. 4.5" at bounding box center [431, 218] width 1 height 4
radio input "true"
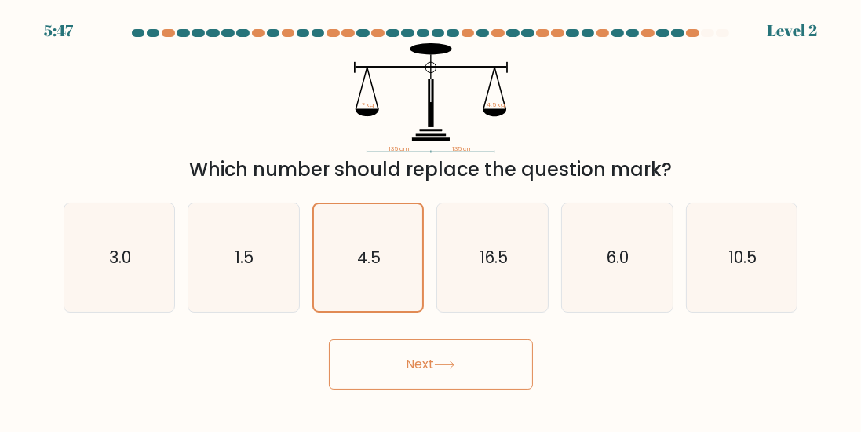
click at [436, 389] on button "Next" at bounding box center [431, 364] width 204 height 50
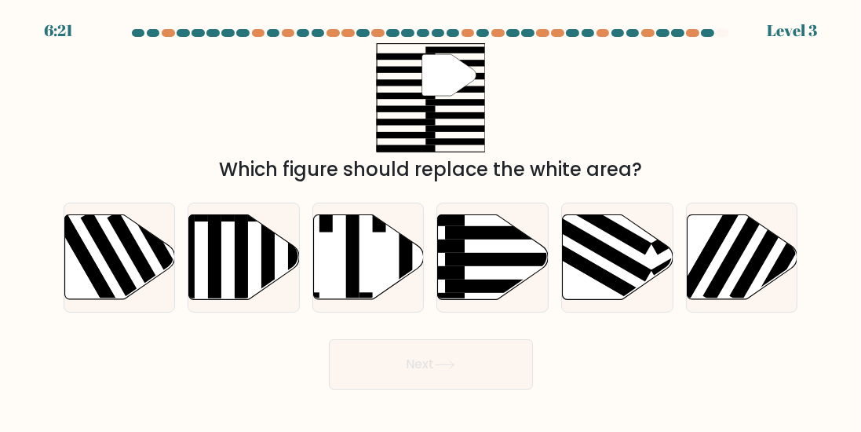
click at [505, 279] on icon at bounding box center [493, 256] width 111 height 85
click at [432, 220] on input "d." at bounding box center [431, 218] width 1 height 4
radio input "true"
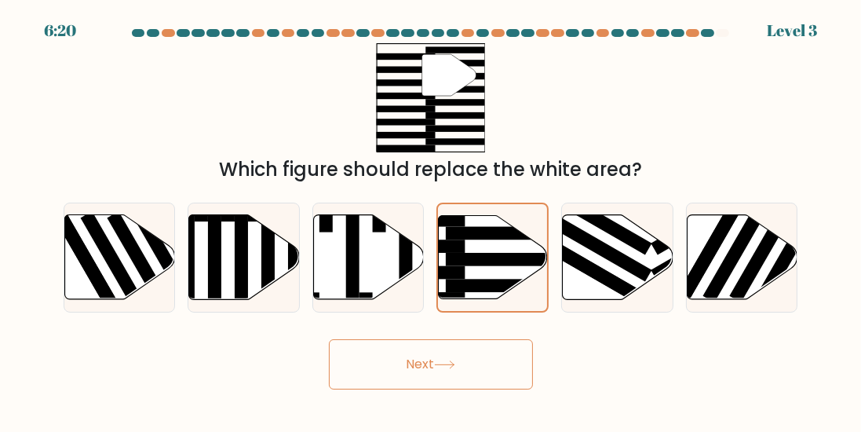
click at [455, 369] on icon at bounding box center [444, 364] width 21 height 9
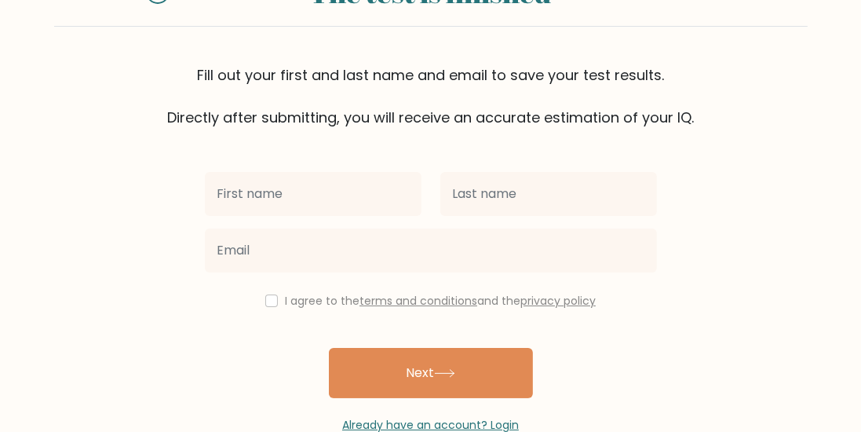
scroll to position [80, 0]
click at [391, 196] on input "text" at bounding box center [313, 194] width 217 height 44
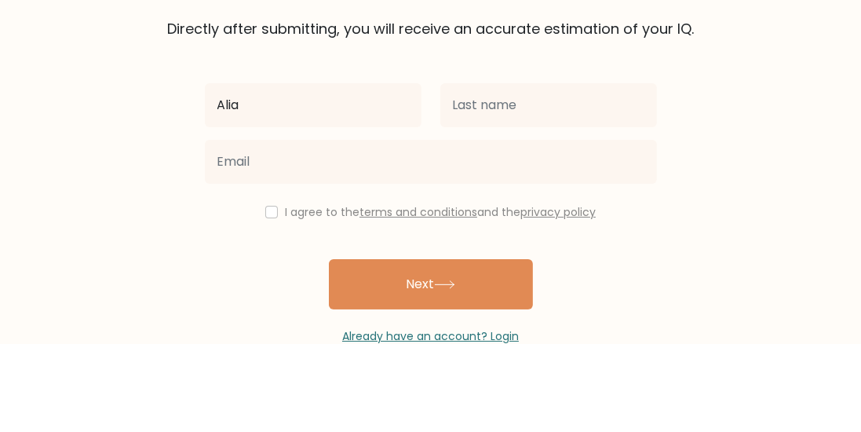
type input "Alia"
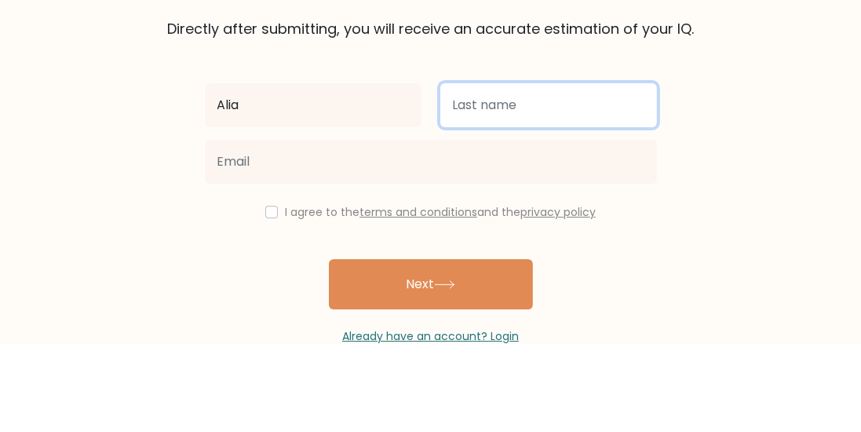
click at [567, 173] on input "text" at bounding box center [548, 194] width 217 height 44
click at [557, 184] on input "text" at bounding box center [548, 194] width 217 height 44
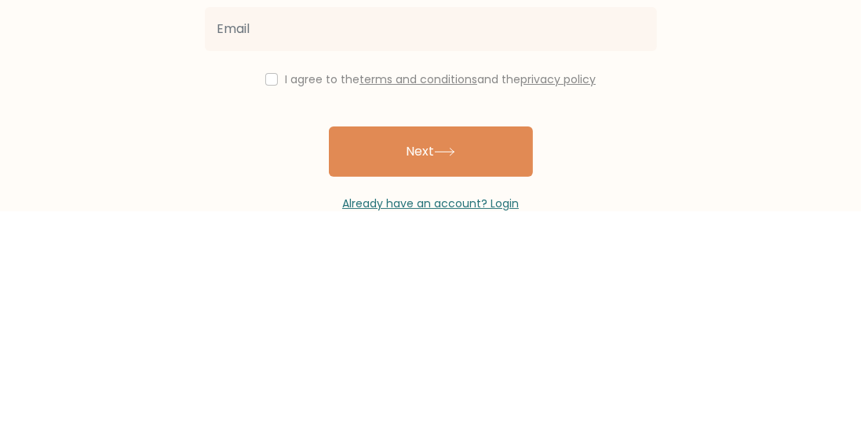
click at [489, 360] on button "Next" at bounding box center [431, 373] width 204 height 50
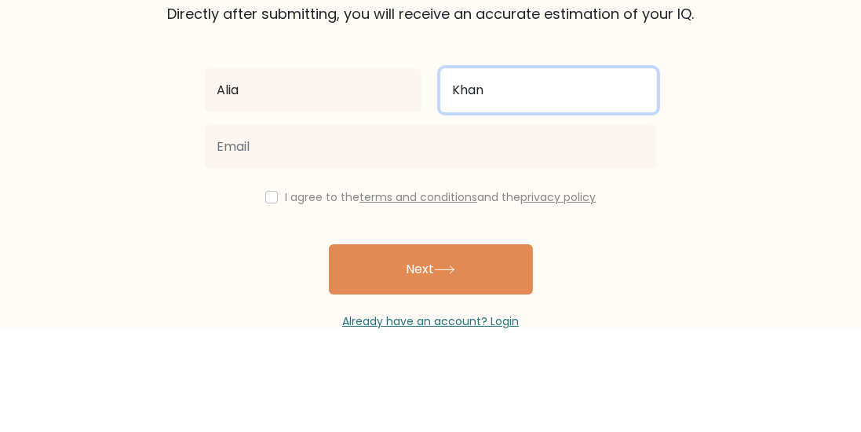
click at [586, 184] on input "Khan" at bounding box center [548, 194] width 217 height 44
type input "K"
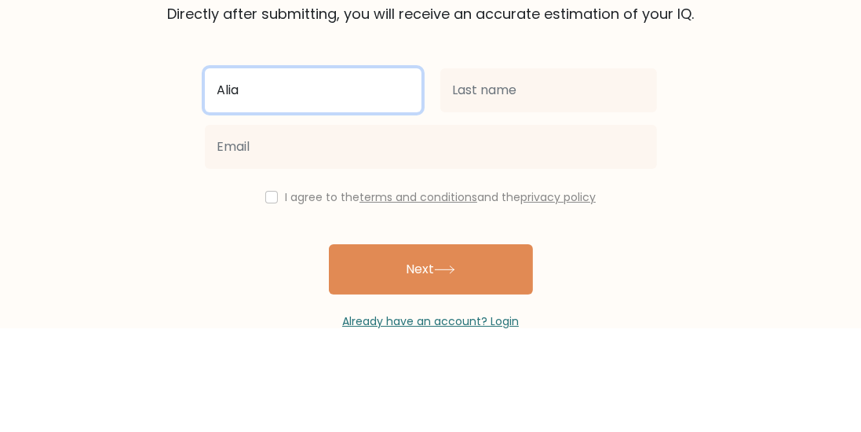
click at [281, 210] on input "Alia" at bounding box center [313, 194] width 217 height 44
type input "A"
click at [294, 191] on input "text" at bounding box center [313, 194] width 217 height 44
type input "[PERSON_NAME]"
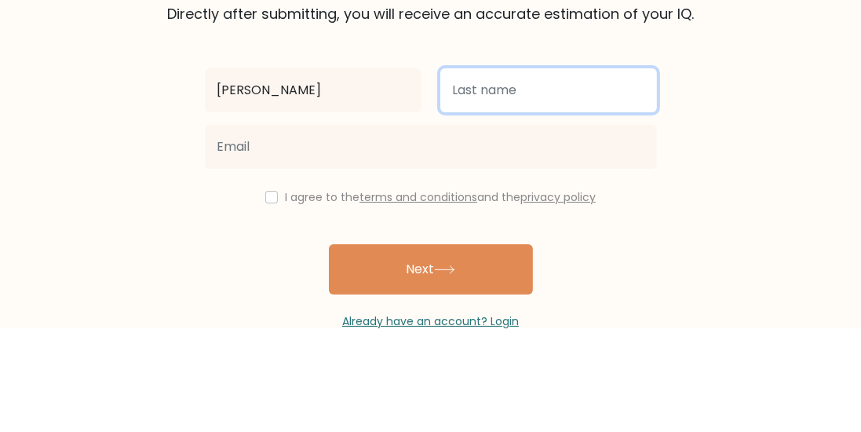
click at [509, 201] on input "text" at bounding box center [548, 194] width 217 height 44
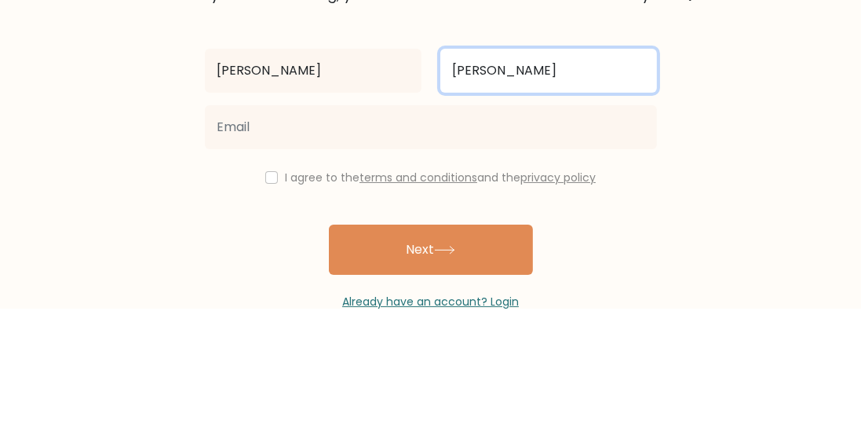
type input "[PERSON_NAME]"
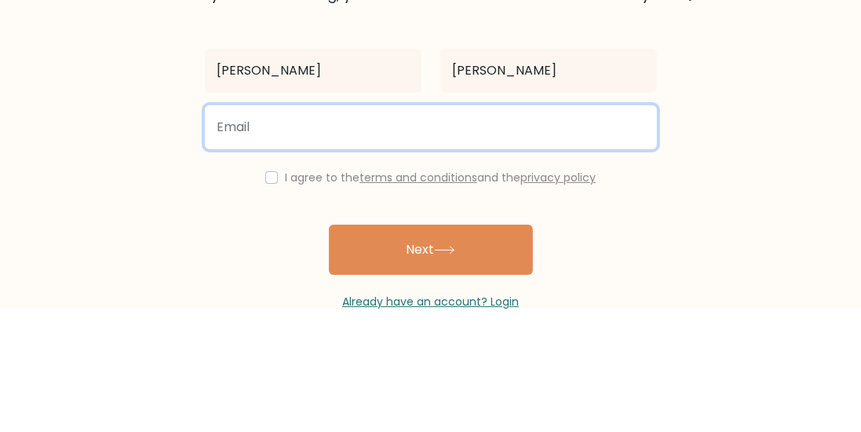
click at [350, 257] on input "email" at bounding box center [431, 250] width 452 height 44
type input "[EMAIL_ADDRESS][DOMAIN_NAME]"
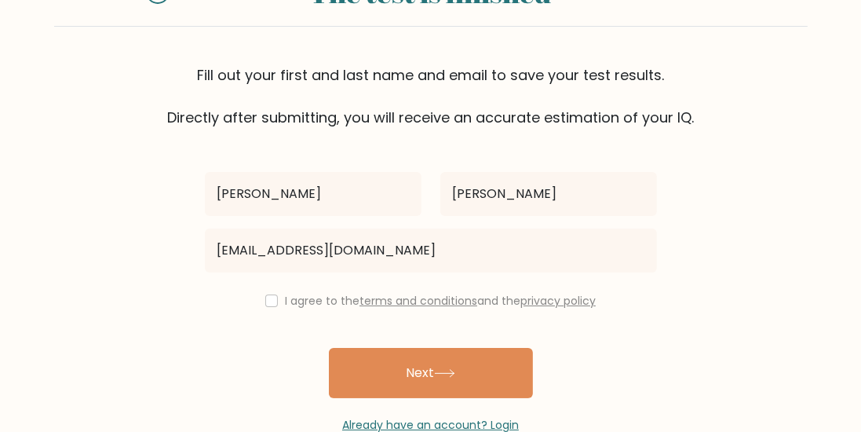
click at [505, 369] on button "Next" at bounding box center [431, 373] width 204 height 50
click at [487, 299] on label "I agree to the terms and conditions and the privacy policy" at bounding box center [440, 301] width 311 height 16
click at [495, 297] on label "I agree to the terms and conditions and the privacy policy" at bounding box center [440, 301] width 311 height 16
click at [261, 293] on div "I agree to the terms and conditions and the privacy policy" at bounding box center [430, 300] width 471 height 19
click at [267, 302] on input "checkbox" at bounding box center [271, 300] width 13 height 13
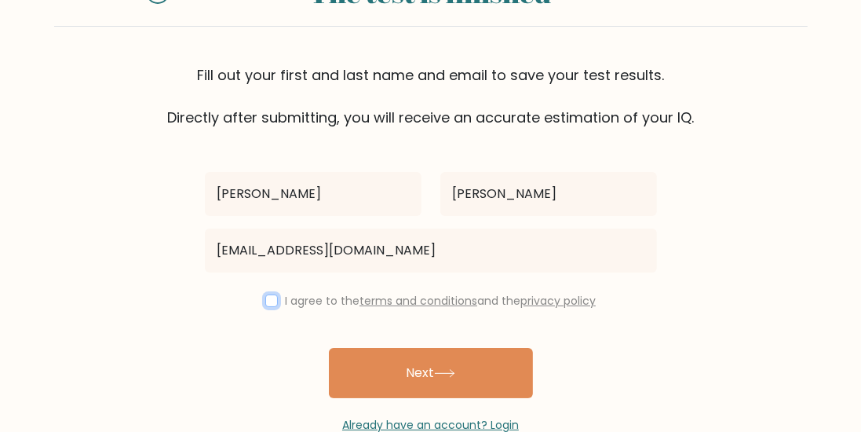
checkbox input "true"
click at [455, 366] on button "Next" at bounding box center [431, 373] width 204 height 50
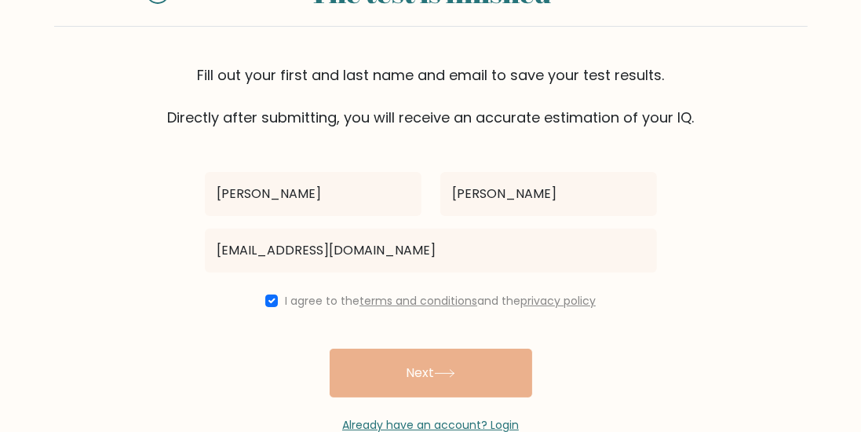
click at [509, 366] on div "Laxmi Chaurasiya laxmichaurasiya17@gmail.com I agree to the terms and condition…" at bounding box center [430, 280] width 471 height 305
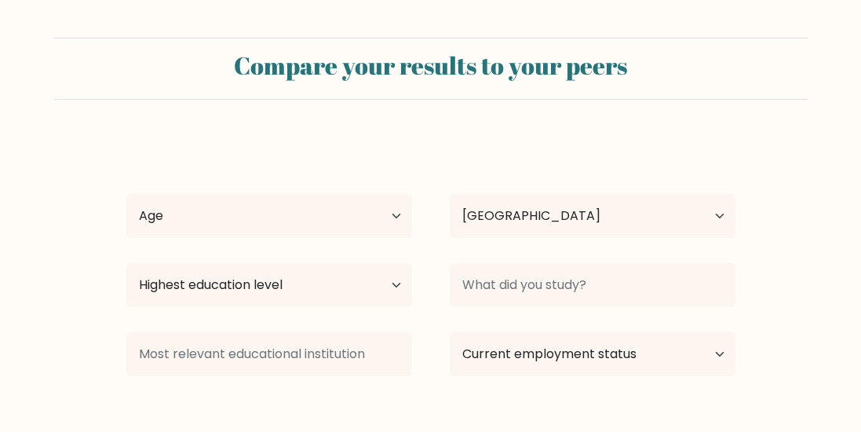
select select "IN"
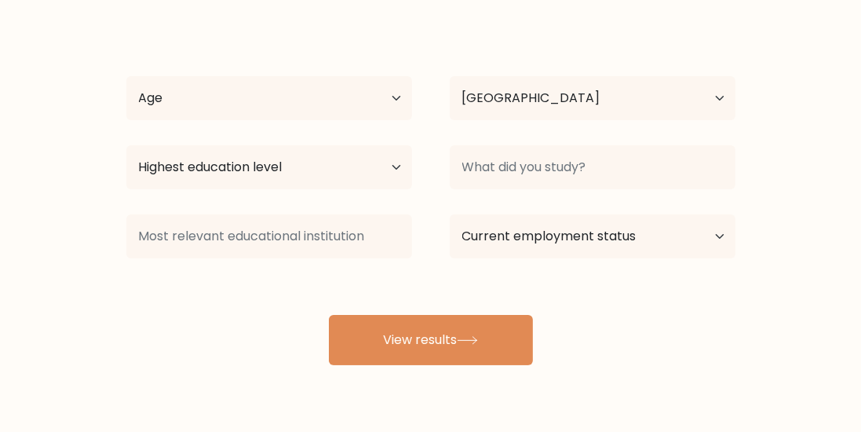
scroll to position [118, 0]
click at [487, 352] on button "View results" at bounding box center [431, 339] width 204 height 50
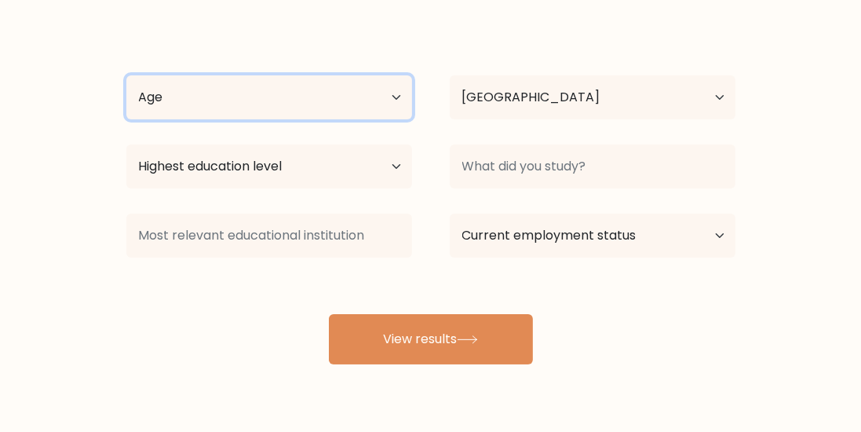
click at [392, 93] on select "Age Under [DEMOGRAPHIC_DATA] [DEMOGRAPHIC_DATA] [DEMOGRAPHIC_DATA] [DEMOGRAPHIC…" at bounding box center [269, 97] width 286 height 44
select select "18_24"
click at [126, 75] on select "Age Under [DEMOGRAPHIC_DATA] [DEMOGRAPHIC_DATA] [DEMOGRAPHIC_DATA] [DEMOGRAPHIC…" at bounding box center [269, 97] width 286 height 44
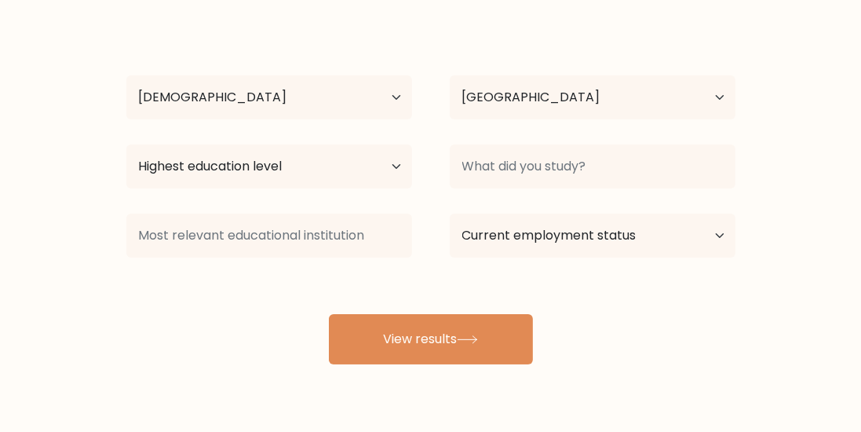
click at [478, 329] on button "View results" at bounding box center [431, 339] width 204 height 50
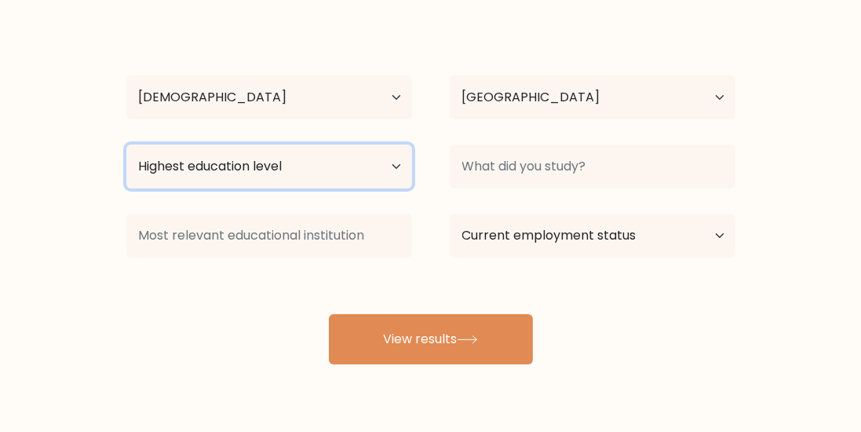
click at [381, 177] on select "Highest education level No schooling Primary Lower Secondary Upper Secondary Oc…" at bounding box center [269, 166] width 286 height 44
select select "upper_secondary"
click at [126, 144] on select "Highest education level No schooling Primary Lower Secondary Upper Secondary Oc…" at bounding box center [269, 166] width 286 height 44
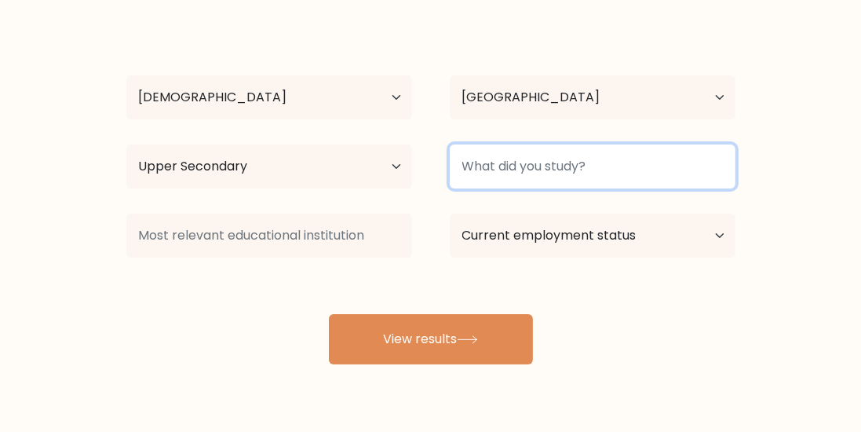
click at [623, 159] on input at bounding box center [593, 166] width 286 height 44
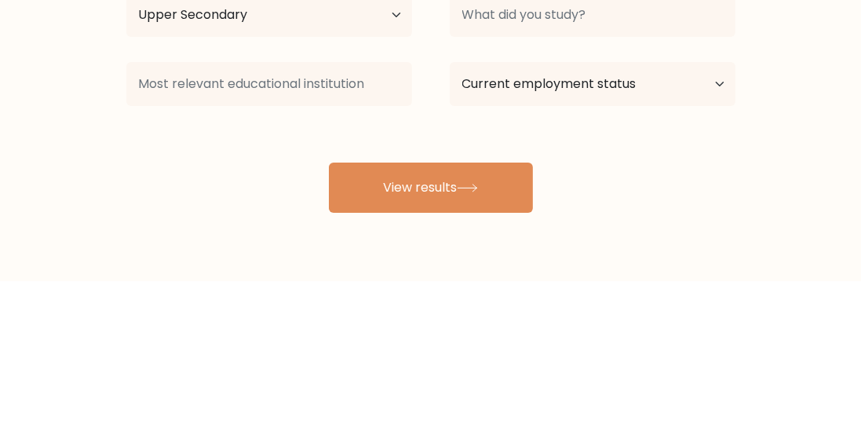
click at [503, 304] on div "[PERSON_NAME] Age Under [DEMOGRAPHIC_DATA] [DEMOGRAPHIC_DATA] [DEMOGRAPHIC_DATA…" at bounding box center [431, 191] width 628 height 345
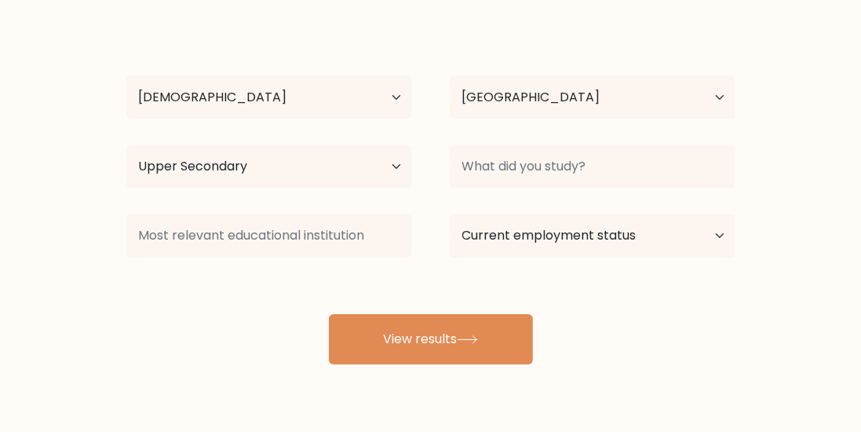
click at [474, 304] on div "[PERSON_NAME] Age Under [DEMOGRAPHIC_DATA] [DEMOGRAPHIC_DATA] [DEMOGRAPHIC_DATA…" at bounding box center [431, 191] width 628 height 345
click at [473, 323] on button "View results" at bounding box center [431, 339] width 204 height 50
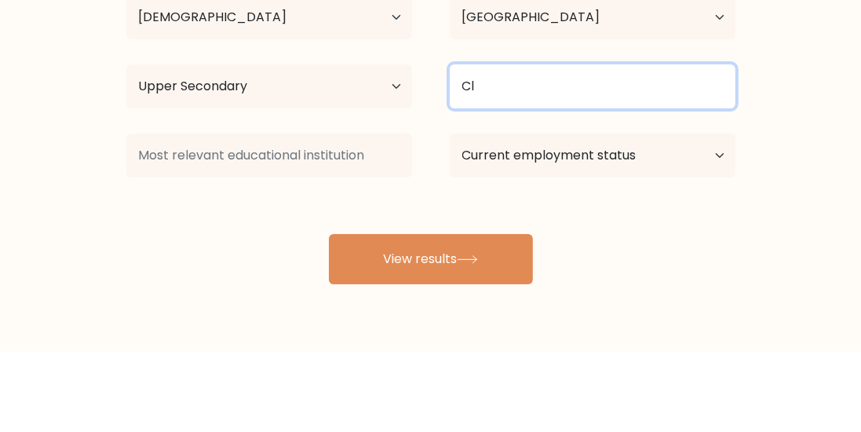
type input "C"
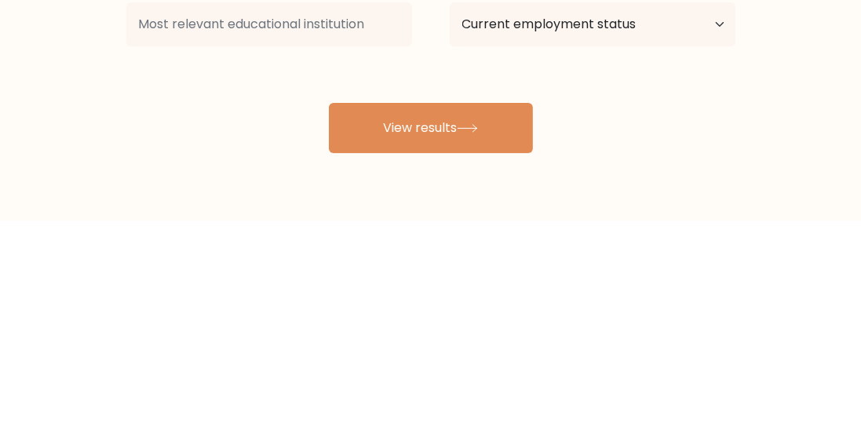
type input "11"
click at [494, 344] on button "View results" at bounding box center [431, 339] width 204 height 50
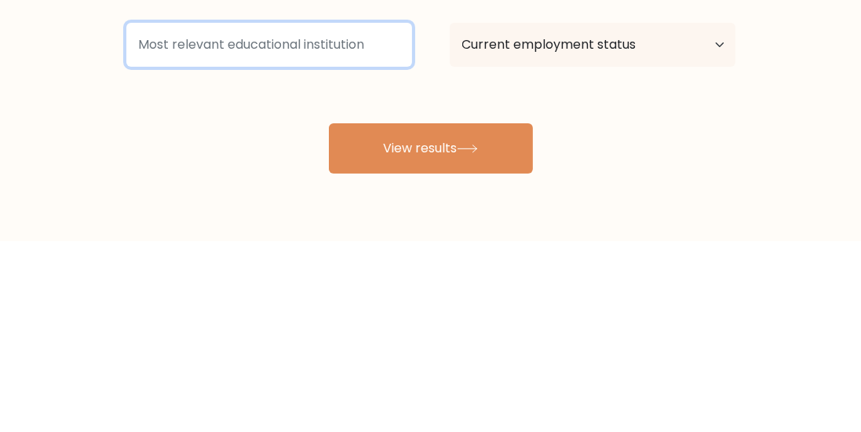
click at [363, 236] on input at bounding box center [269, 235] width 286 height 44
type input "Yyy"
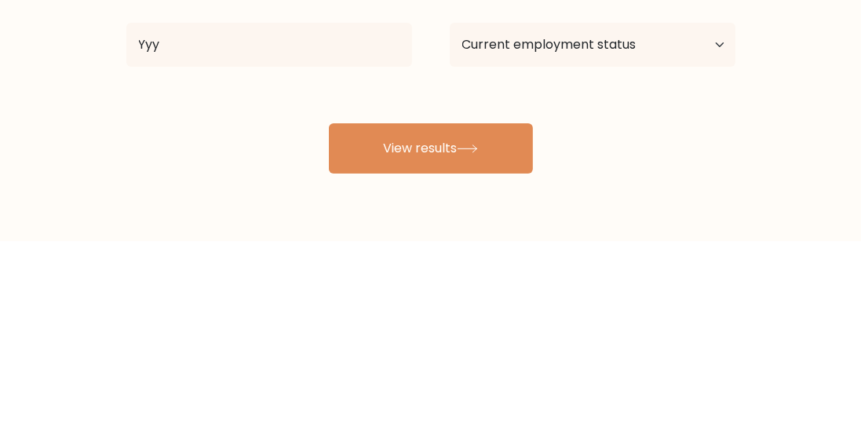
click at [490, 317] on button "View results" at bounding box center [431, 339] width 204 height 50
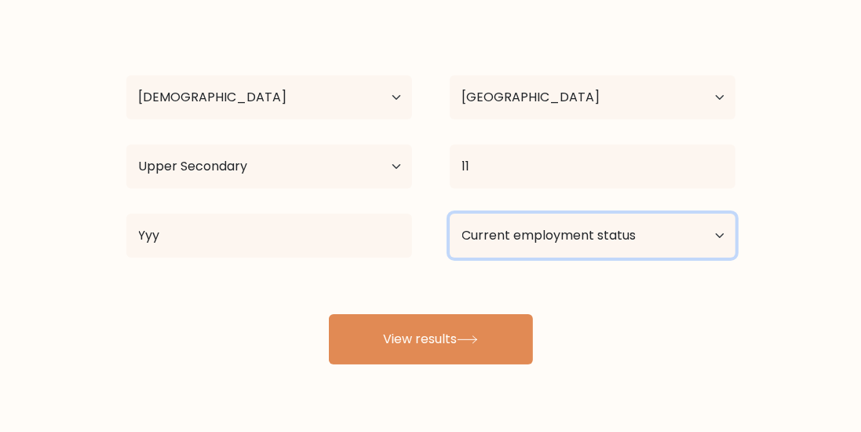
click at [633, 227] on select "Current employment status Employed Student Retired Other / prefer not to answer" at bounding box center [593, 235] width 286 height 44
select select "student"
click at [450, 213] on select "Current employment status Employed Student Retired Other / prefer not to answer" at bounding box center [593, 235] width 286 height 44
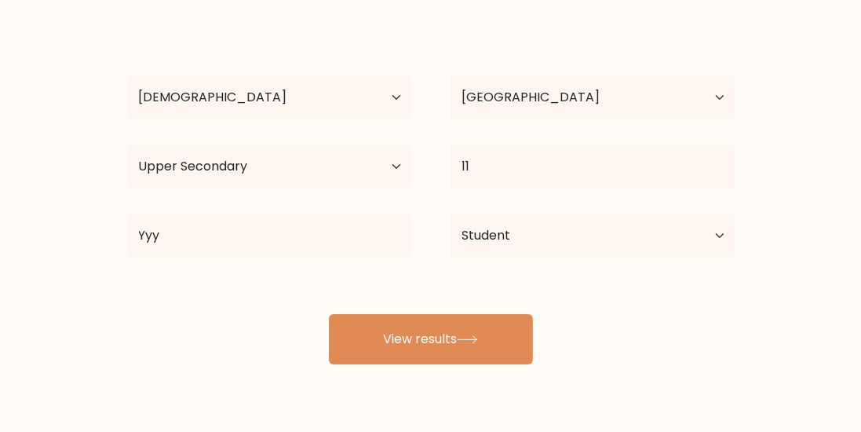
click at [474, 326] on button "View results" at bounding box center [431, 339] width 204 height 50
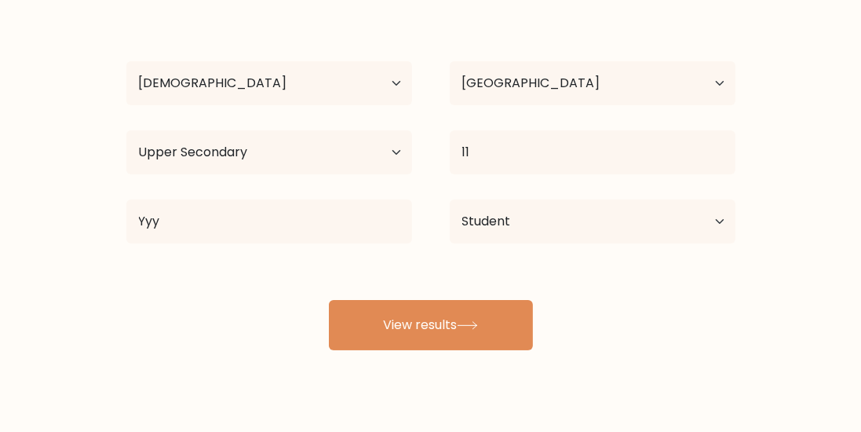
scroll to position [144, 0]
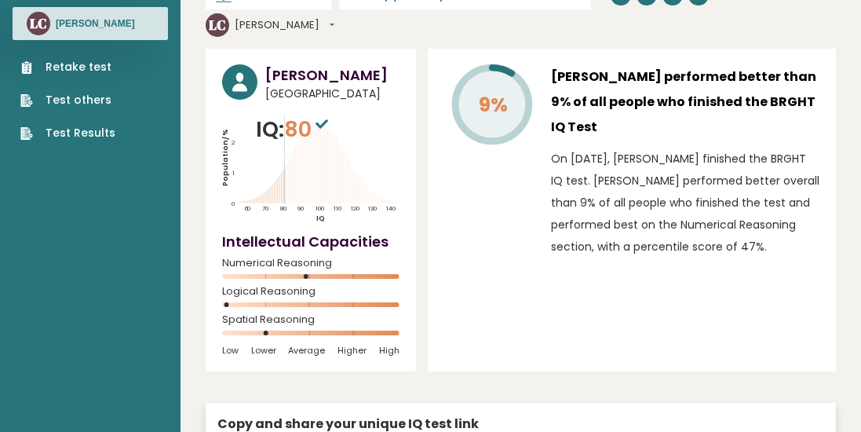
scroll to position [76, 0]
type input "[URL][DOMAIN_NAME]"
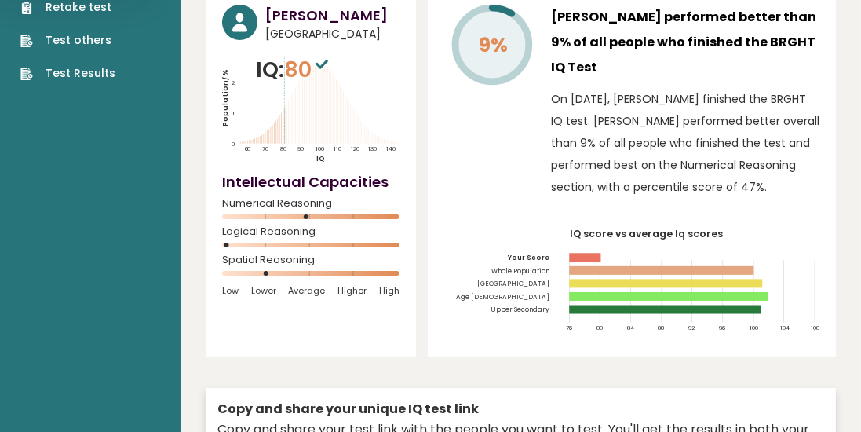
scroll to position [137, 0]
